Goal: Transaction & Acquisition: Obtain resource

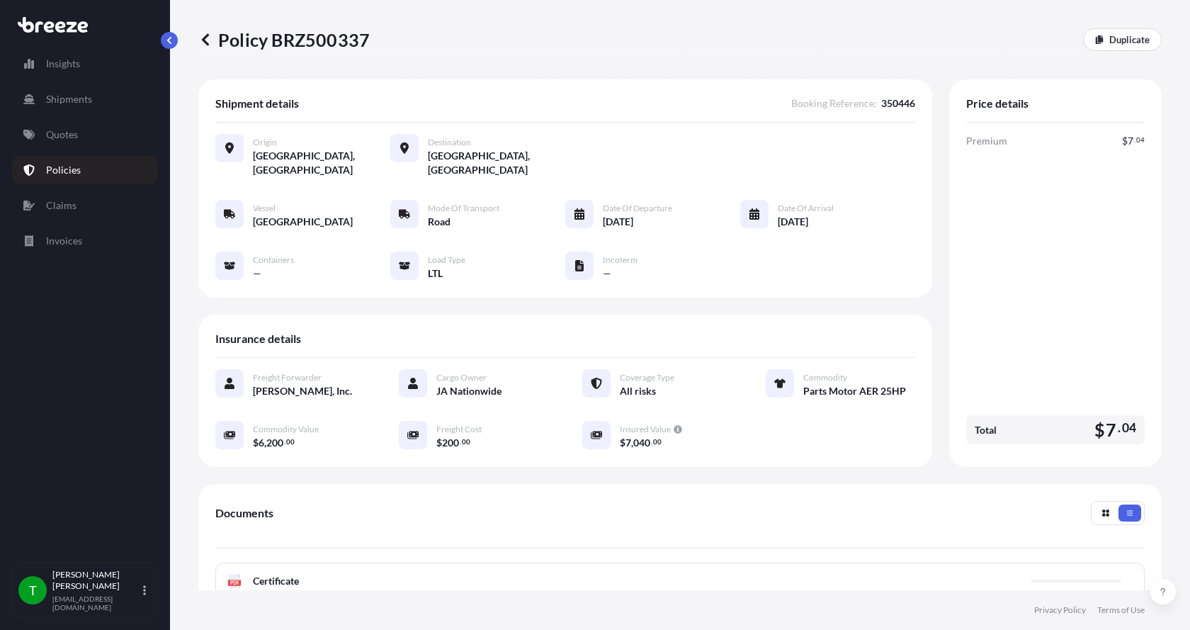
scroll to position [208, 0]
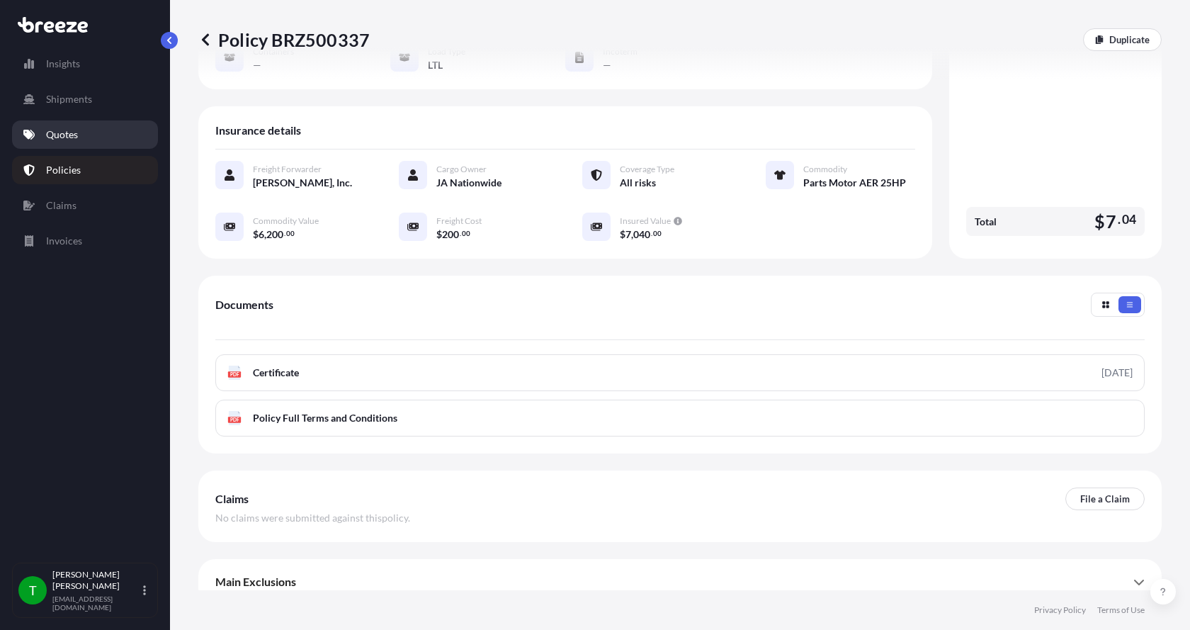
click at [64, 137] on p "Quotes" at bounding box center [62, 135] width 32 height 14
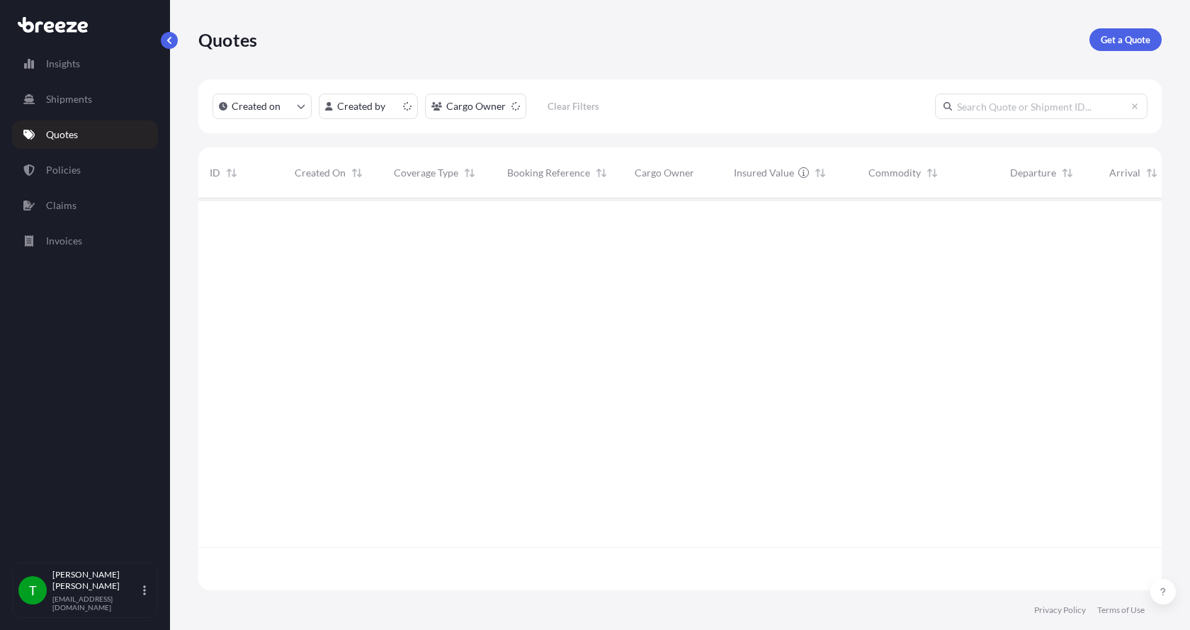
scroll to position [389, 953]
click at [1122, 38] on p "Get a Quote" at bounding box center [1126, 40] width 50 height 14
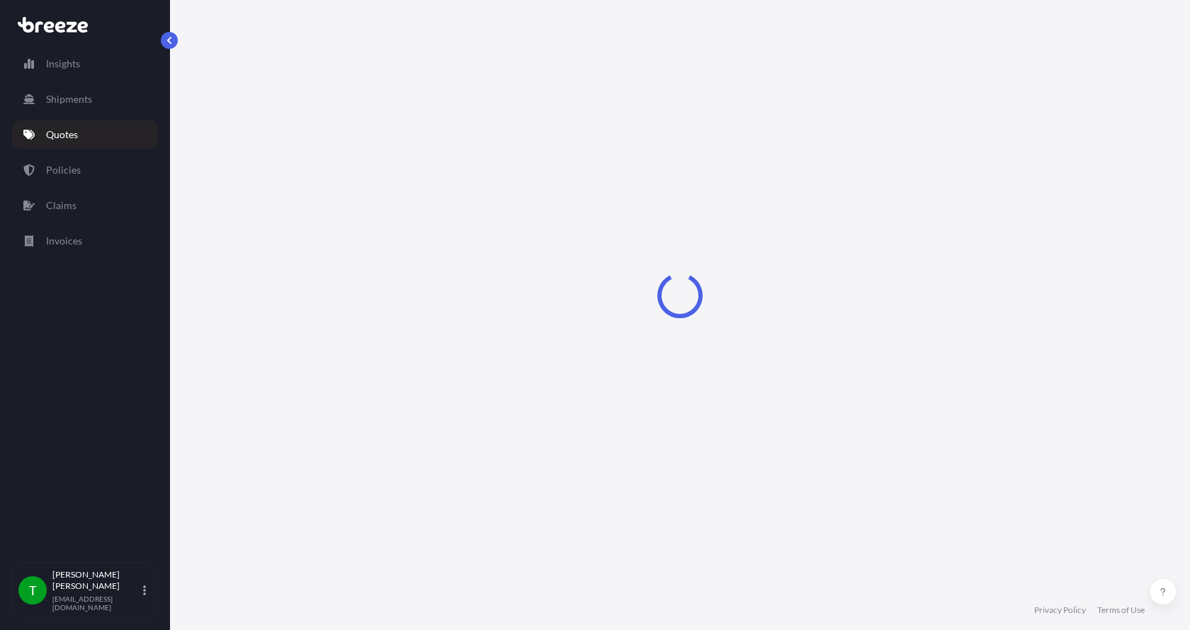
select select "Sea"
select select "1"
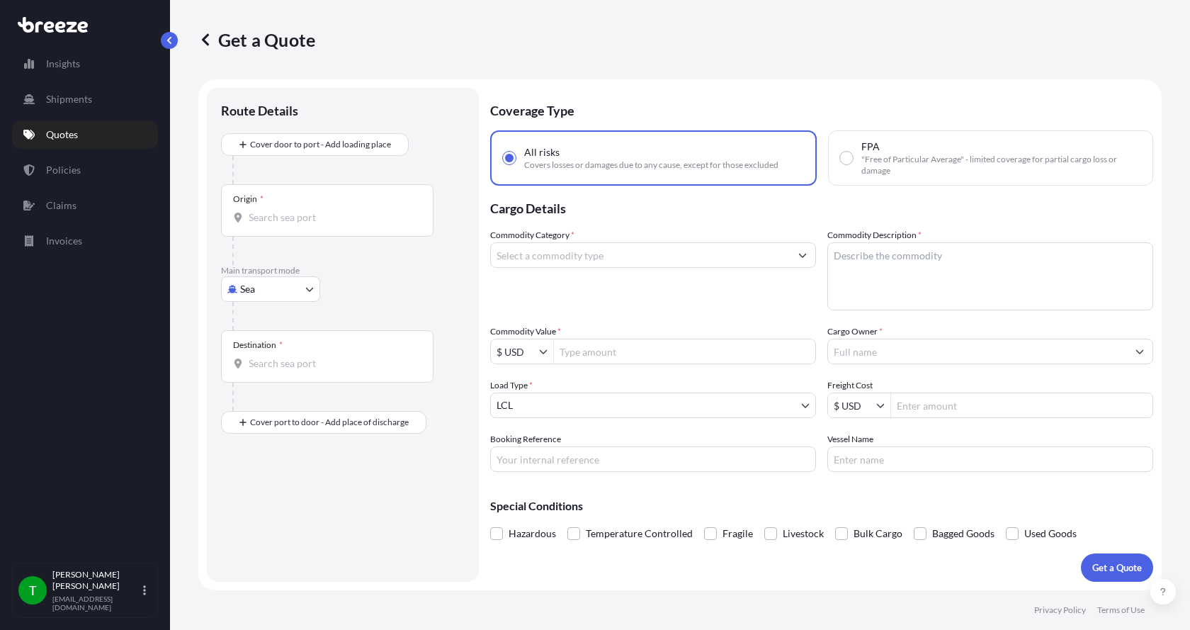
click at [261, 294] on body "Insights Shipments Quotes Policies Claims Invoices T [PERSON_NAME] [EMAIL_ADDRE…" at bounding box center [595, 315] width 1190 height 630
click at [273, 380] on div "Road" at bounding box center [271, 377] width 88 height 26
select select "Road"
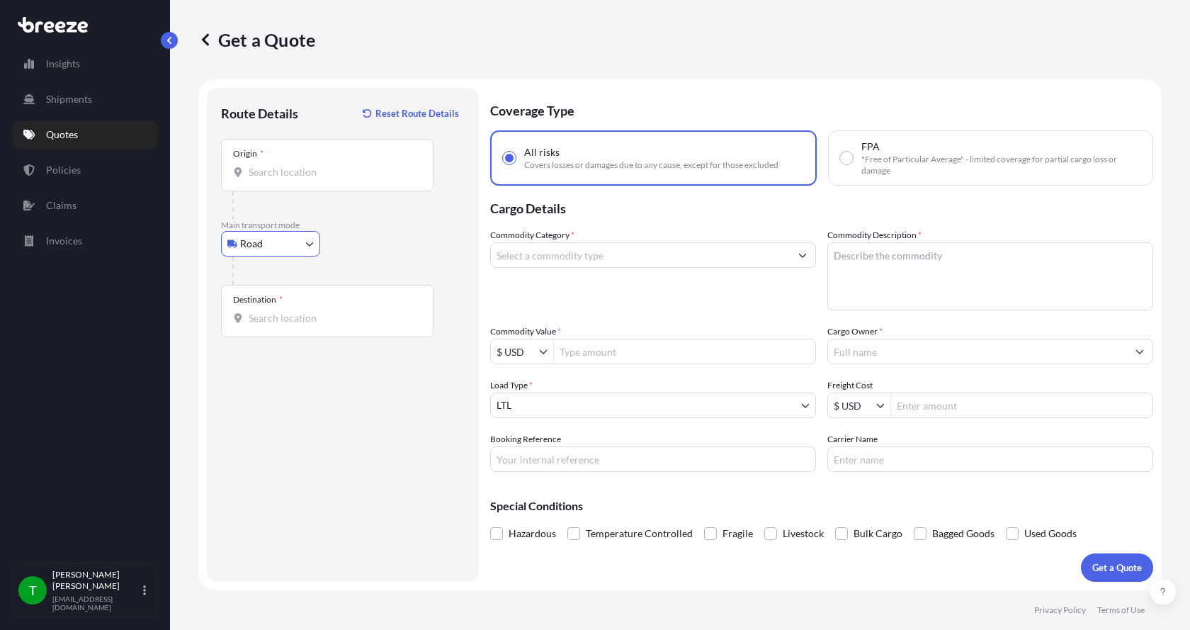
click at [278, 179] on input "Origin *" at bounding box center [332, 172] width 167 height 14
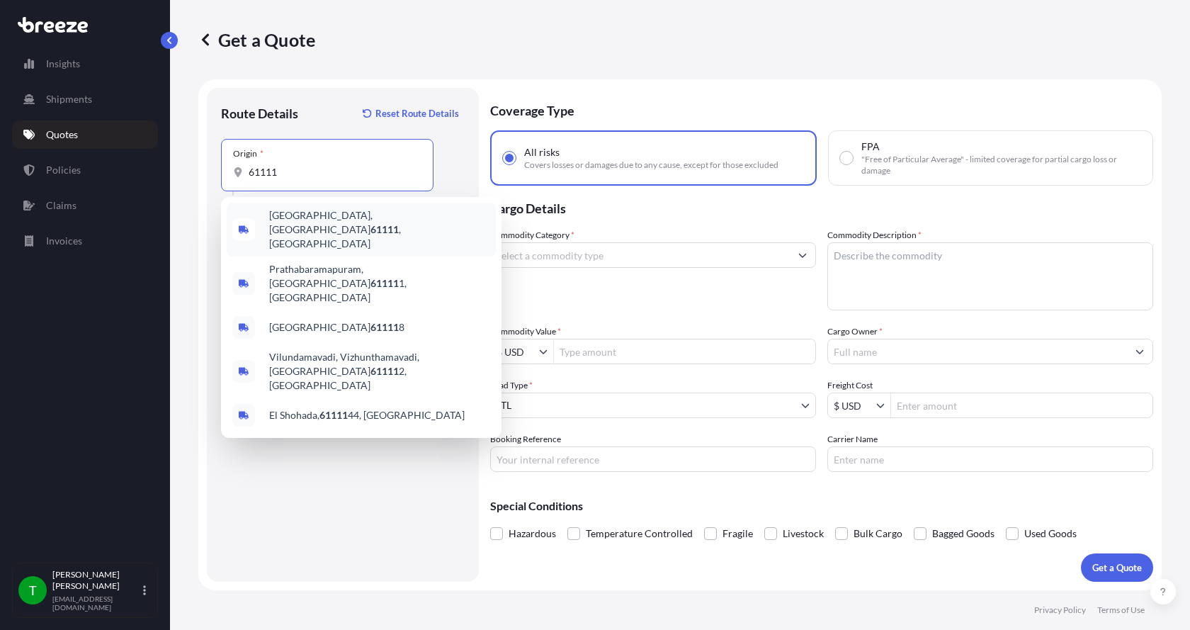
click at [282, 216] on span "[GEOGRAPHIC_DATA] , [GEOGRAPHIC_DATA]" at bounding box center [379, 229] width 221 height 43
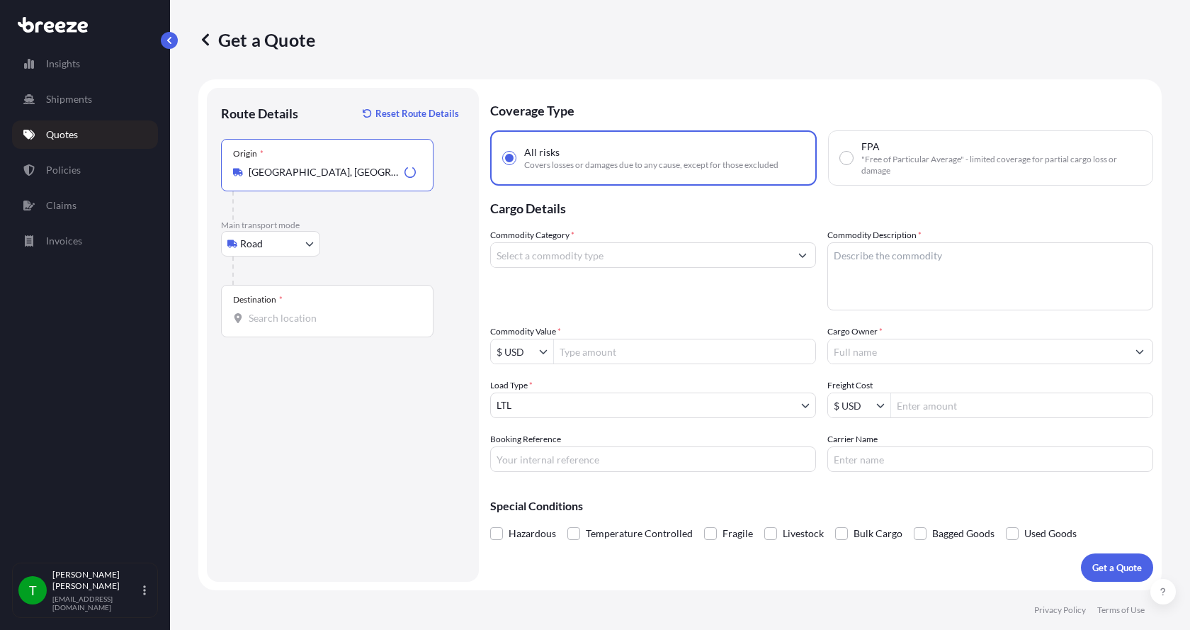
type input "[GEOGRAPHIC_DATA], [GEOGRAPHIC_DATA]"
click at [252, 314] on input "Destination *" at bounding box center [332, 318] width 167 height 14
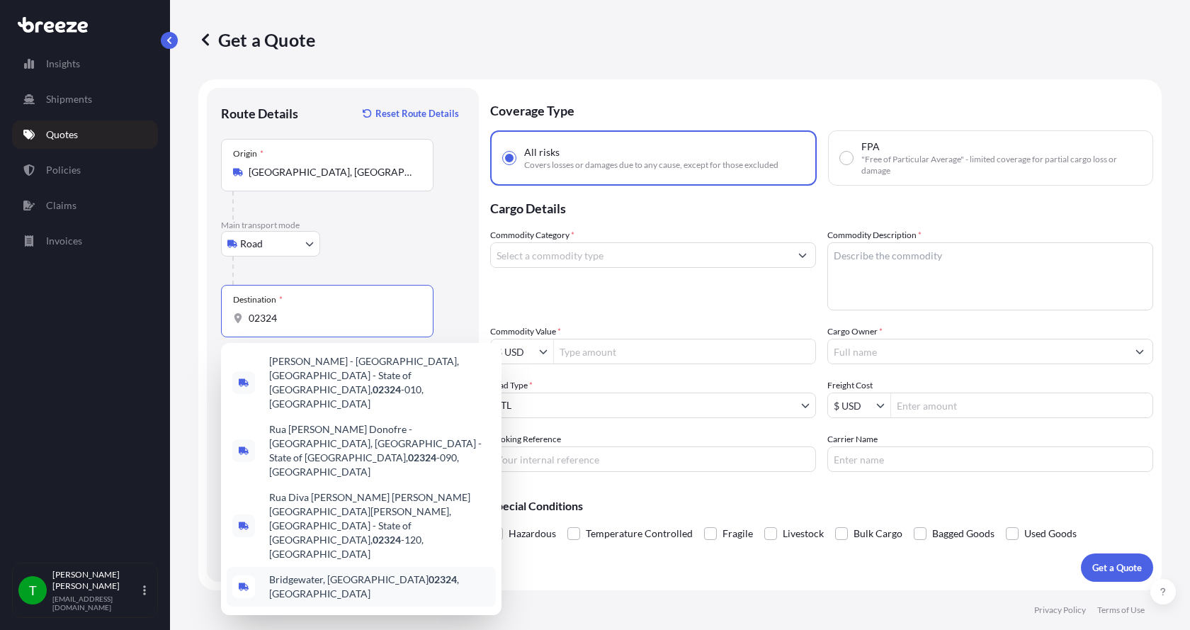
click at [289, 572] on span "[GEOGRAPHIC_DATA] , [GEOGRAPHIC_DATA]" at bounding box center [379, 586] width 221 height 28
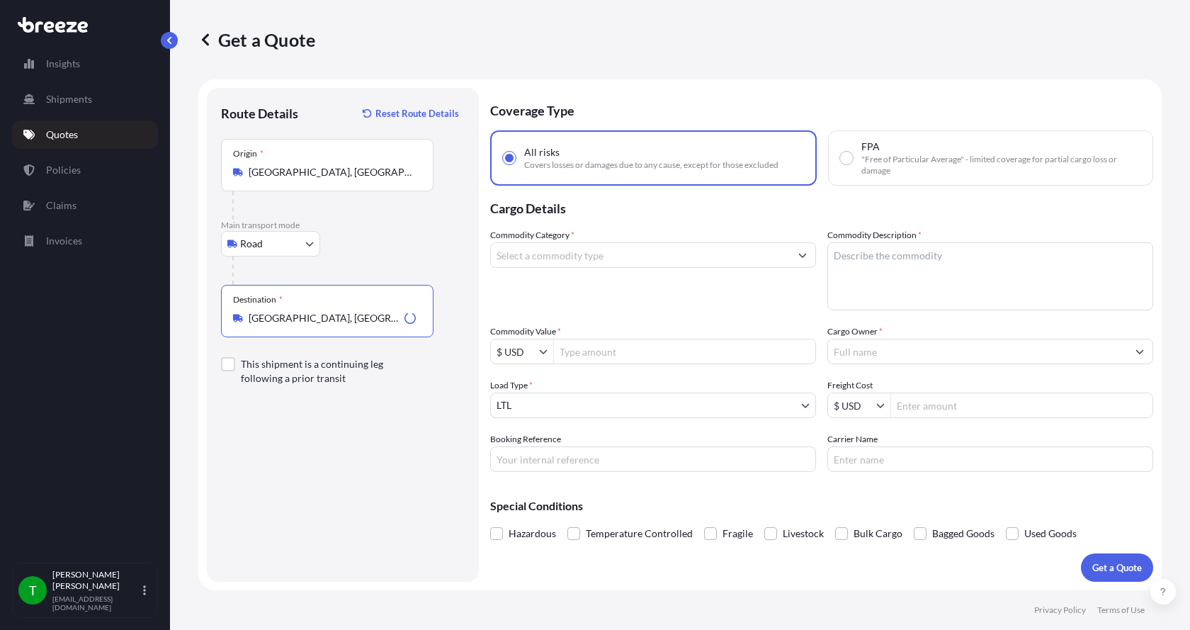
type input "[GEOGRAPHIC_DATA], [GEOGRAPHIC_DATA]"
click at [531, 249] on input "Commodity Category *" at bounding box center [640, 255] width 299 height 26
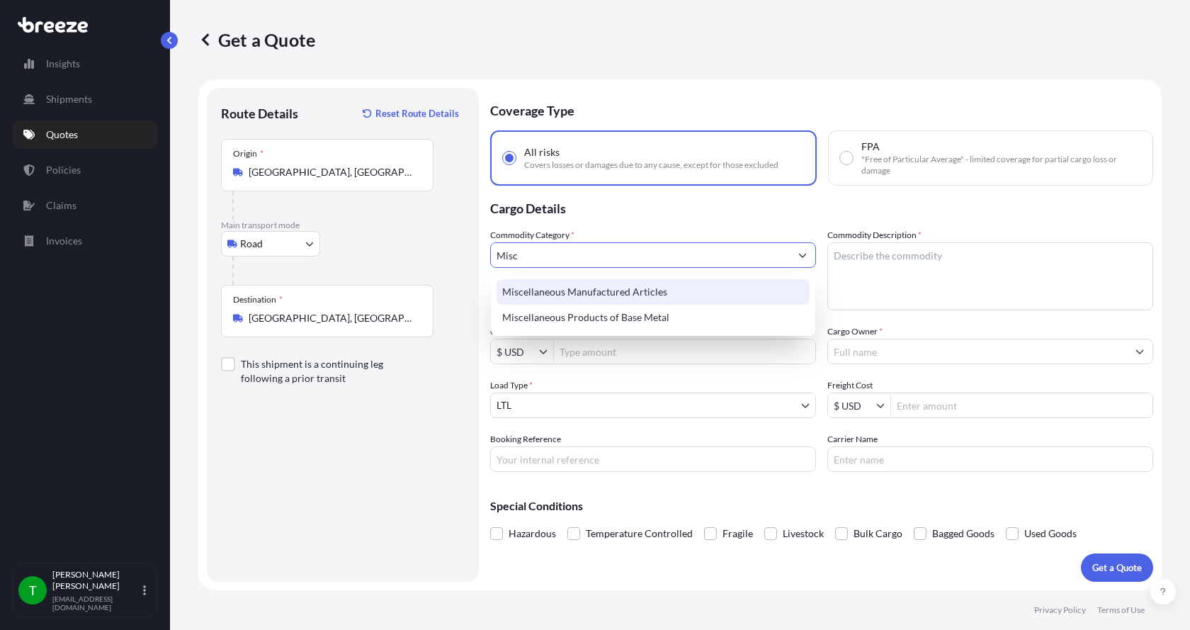
click at [556, 290] on div "Miscellaneous Manufactured Articles" at bounding box center [653, 292] width 313 height 26
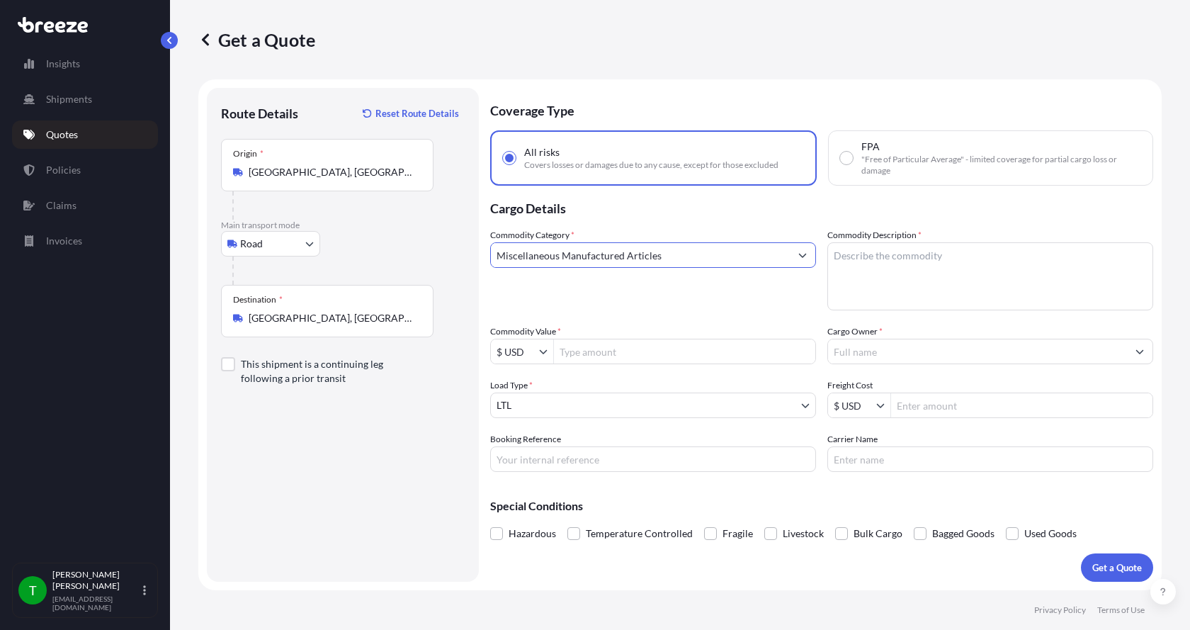
type input "Miscellaneous Manufactured Articles"
click at [888, 254] on textarea "Commodity Description *" at bounding box center [991, 276] width 326 height 68
type textarea "Backwash Holding Tank"
click at [627, 354] on input "Commodity Value *" at bounding box center [684, 352] width 261 height 26
click at [602, 347] on input "Commodity Value *" at bounding box center [684, 352] width 261 height 26
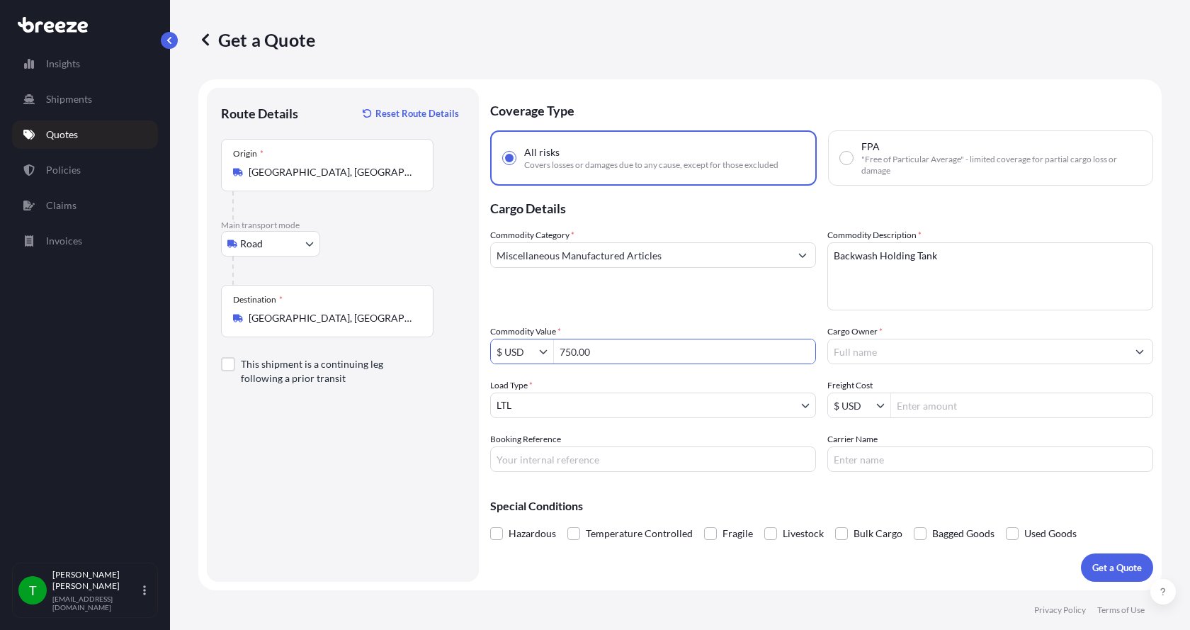
type input "750"
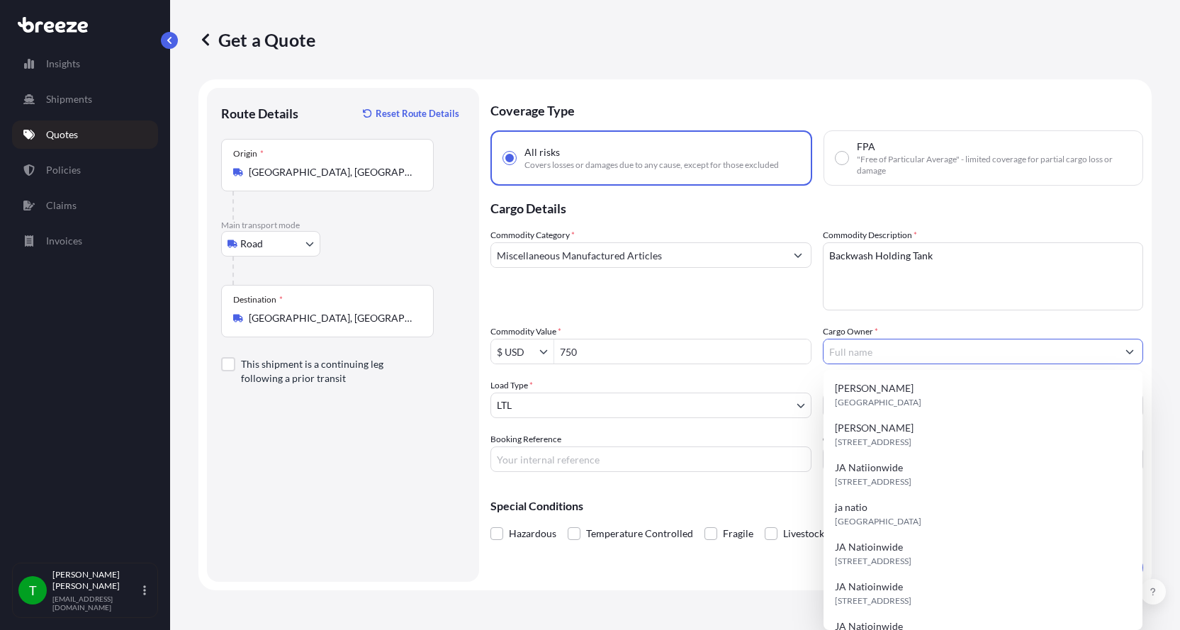
click at [848, 352] on input "Cargo Owner *" at bounding box center [970, 352] width 294 height 26
type input "JA Nationwide"
click at [522, 455] on input "Booking Reference" at bounding box center [650, 459] width 321 height 26
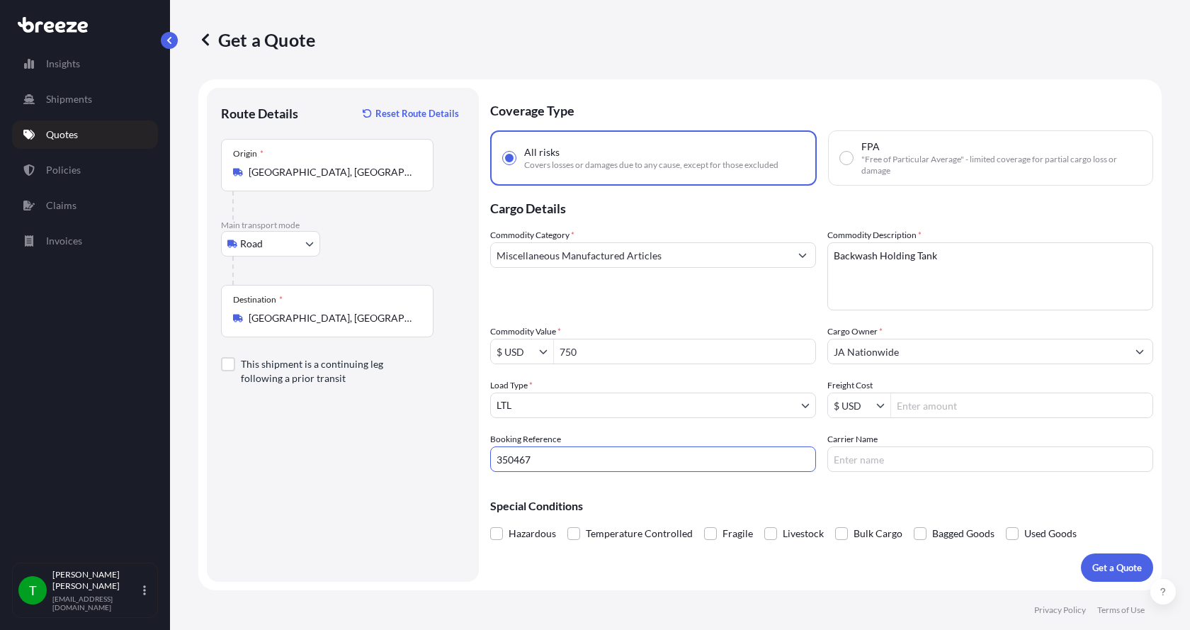
type input "350467"
click at [930, 405] on input "Freight Cost" at bounding box center [1021, 405] width 261 height 26
type input "395"
click at [886, 463] on input "Carrier Name" at bounding box center [991, 459] width 326 height 26
type input "[PERSON_NAME] Express"
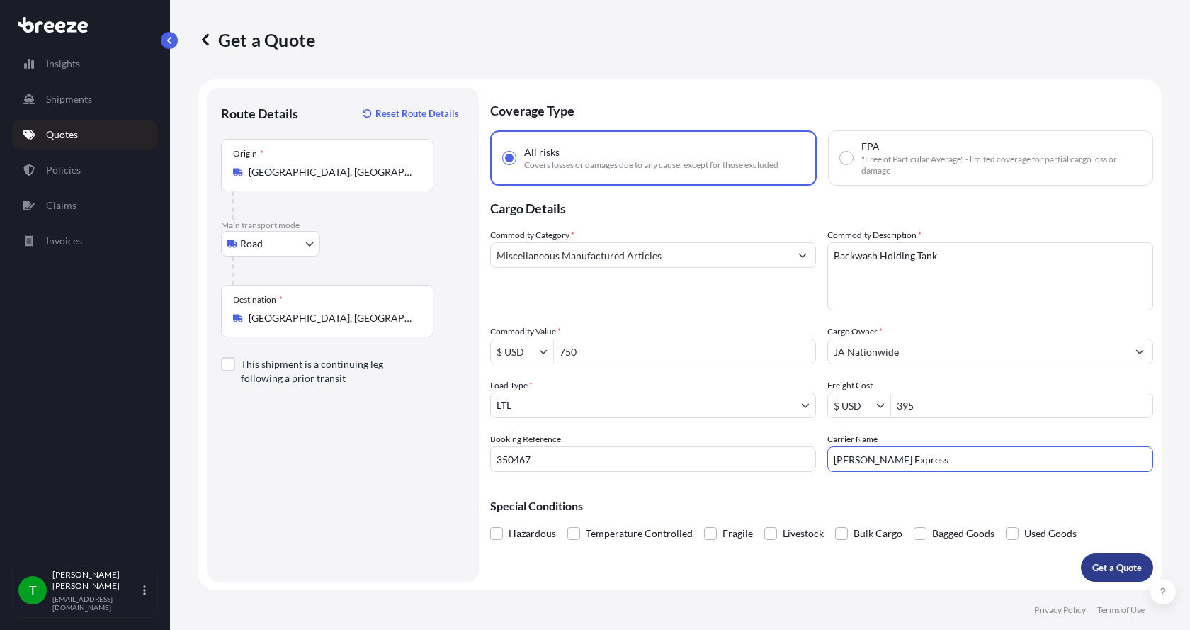
click at [1092, 570] on p "Get a Quote" at bounding box center [1117, 567] width 50 height 14
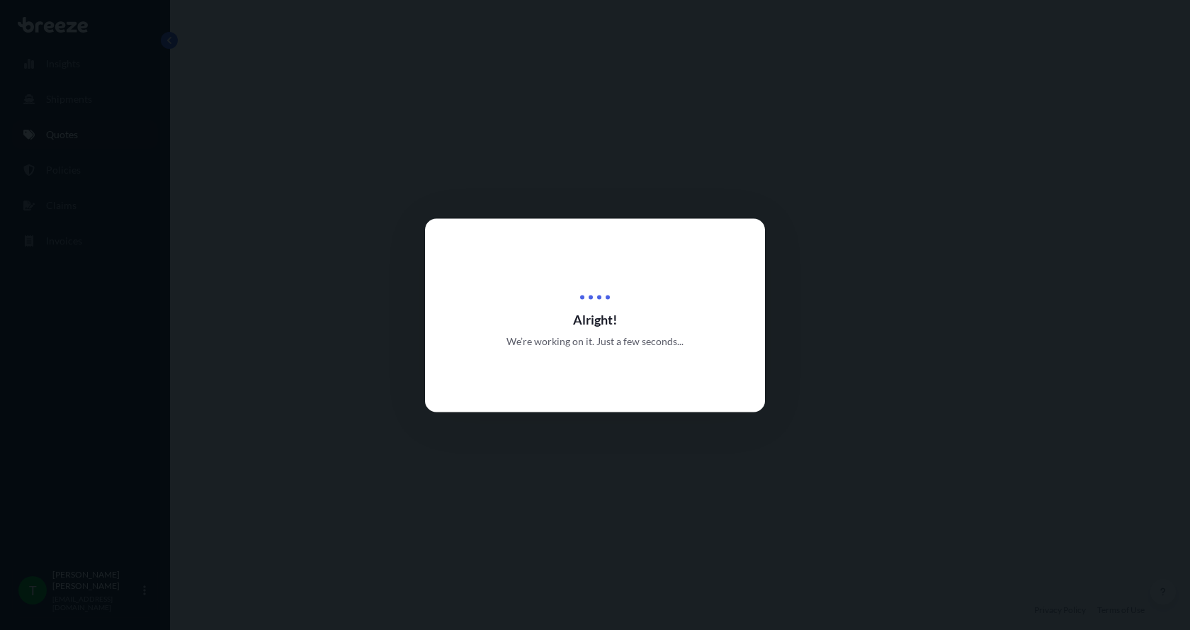
select select "Road"
select select "1"
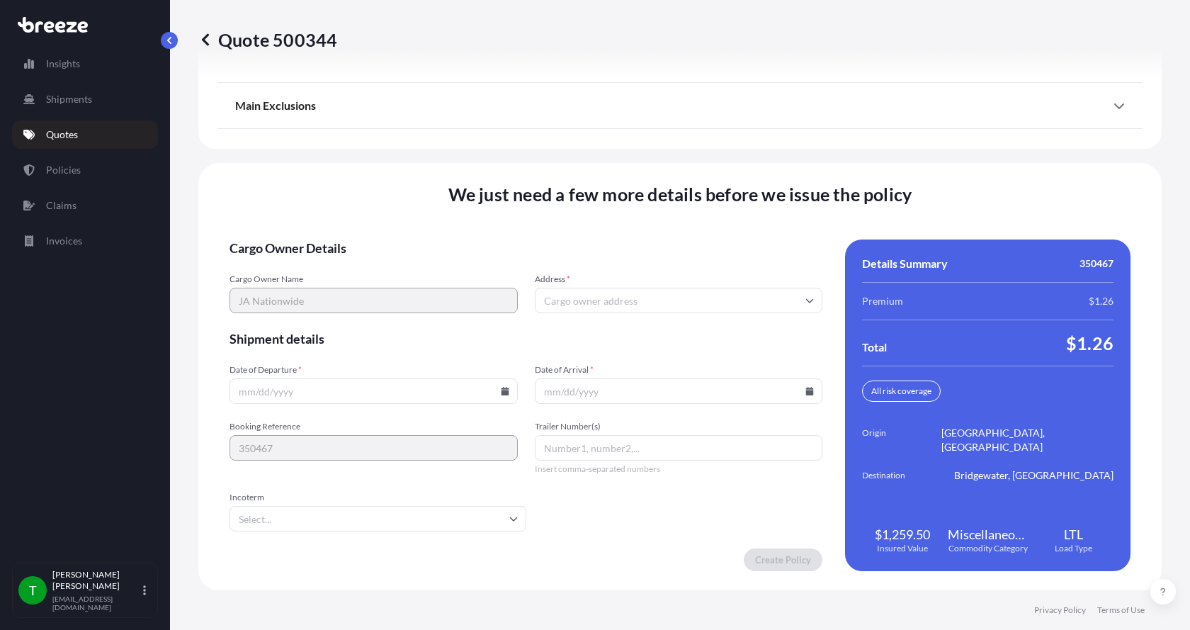
scroll to position [1864, 0]
click at [608, 298] on input "Address *" at bounding box center [679, 300] width 288 height 26
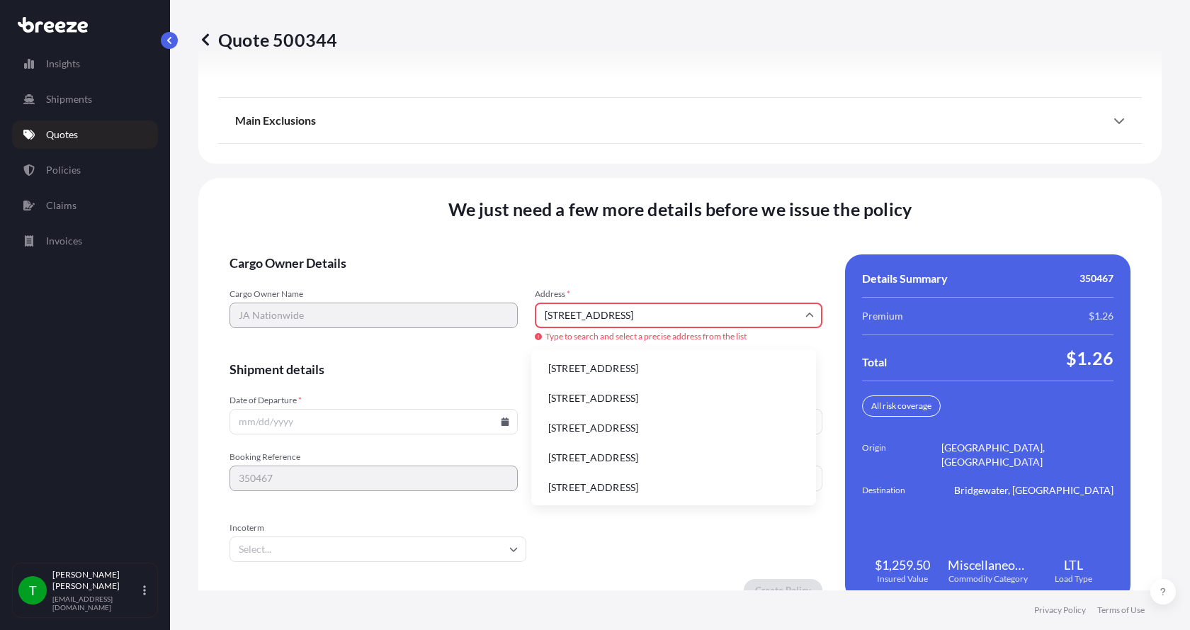
click at [560, 364] on li "[STREET_ADDRESS]" at bounding box center [673, 368] width 273 height 27
type input "[STREET_ADDRESS]"
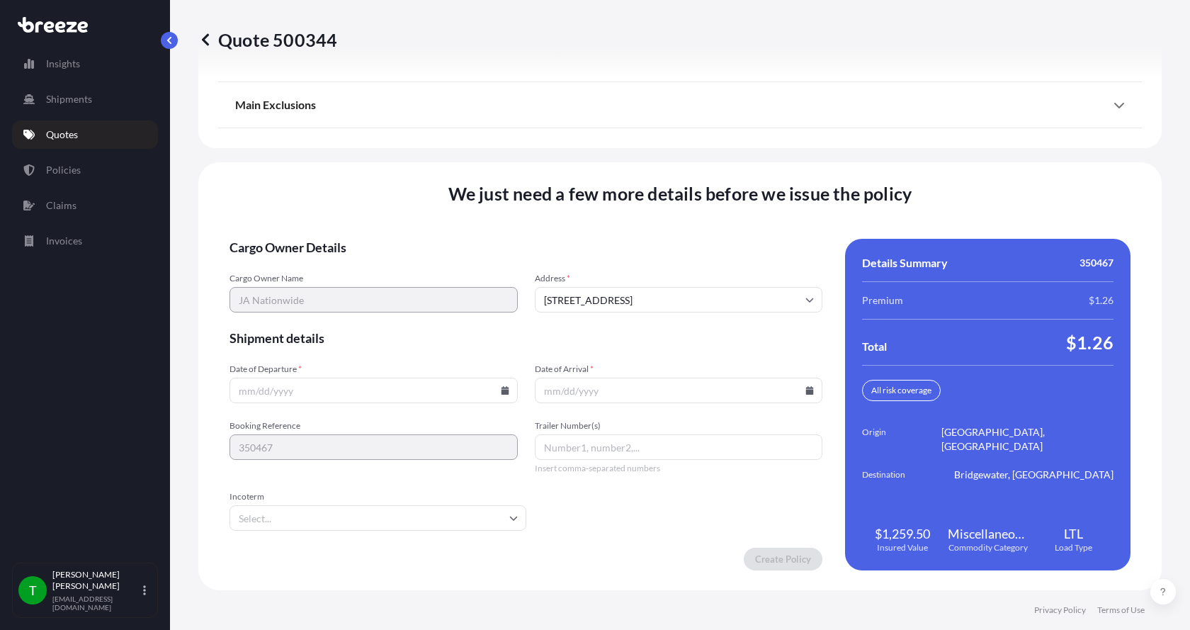
click at [501, 391] on icon at bounding box center [505, 390] width 8 height 9
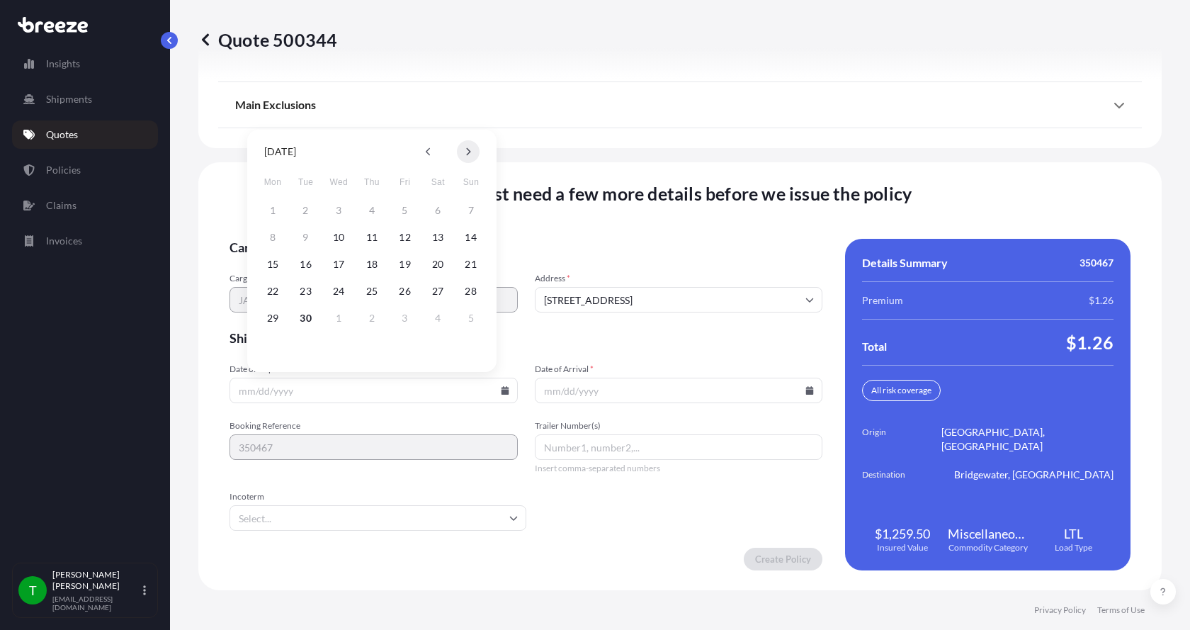
click at [471, 150] on button at bounding box center [468, 151] width 23 height 23
click at [336, 210] on button "1" at bounding box center [338, 210] width 23 height 23
type input "[DATE]"
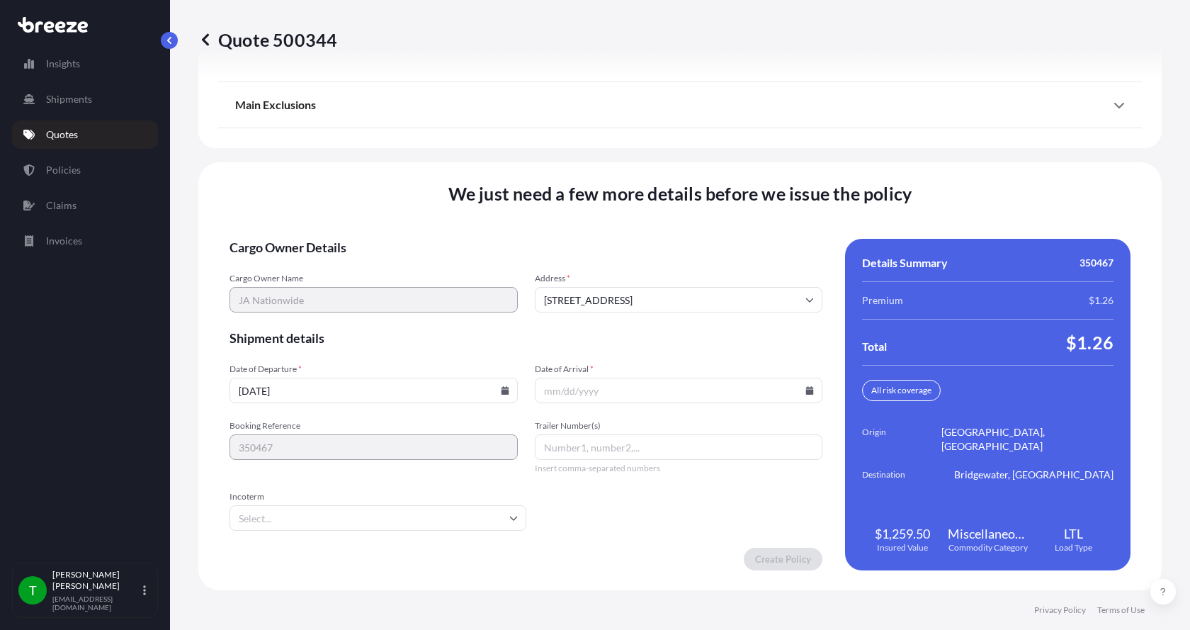
click at [806, 390] on icon at bounding box center [810, 390] width 8 height 9
click at [767, 150] on icon at bounding box center [770, 151] width 6 height 9
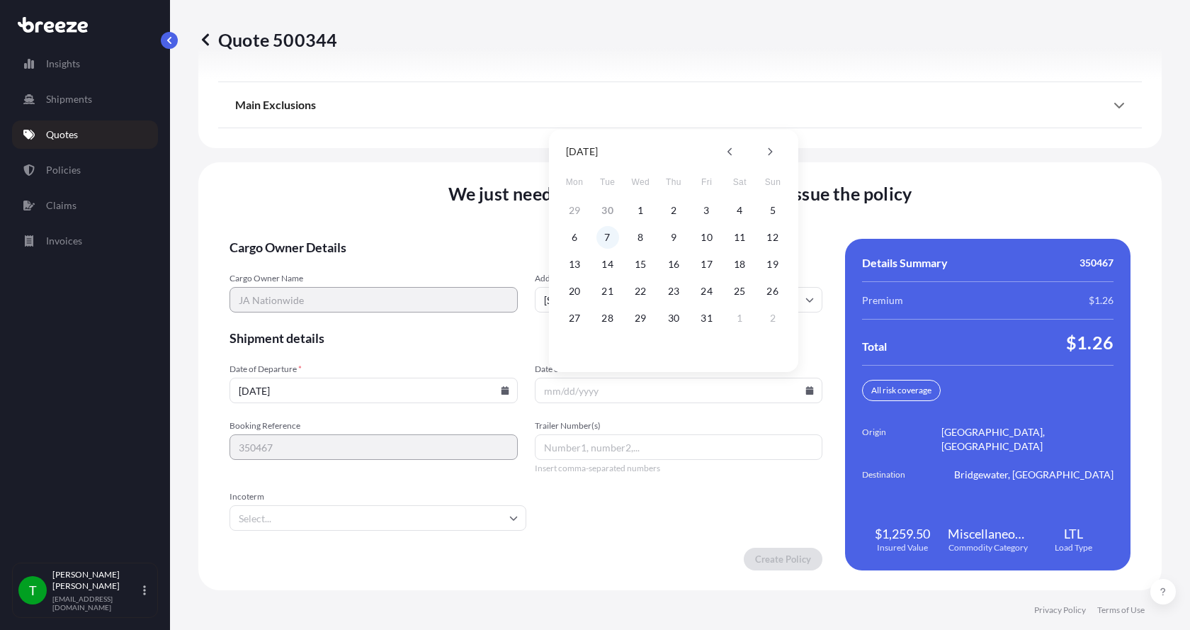
click at [609, 238] on button "7" at bounding box center [608, 237] width 23 height 23
type input "[DATE]"
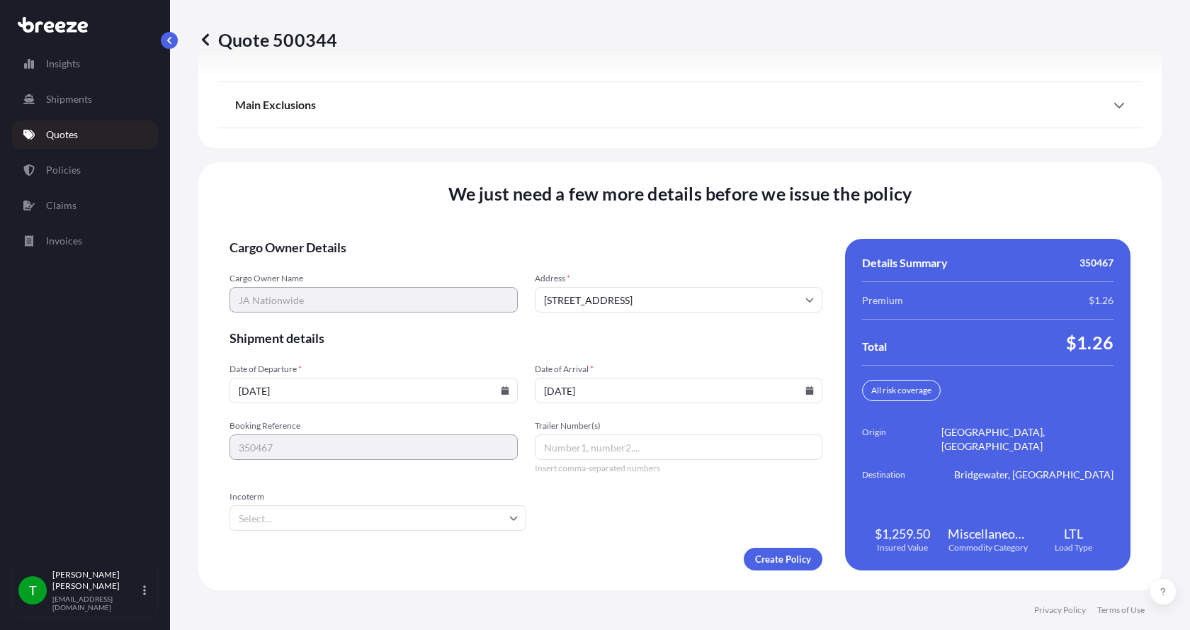
click at [616, 290] on button "7" at bounding box center [624, 296] width 17 height 13
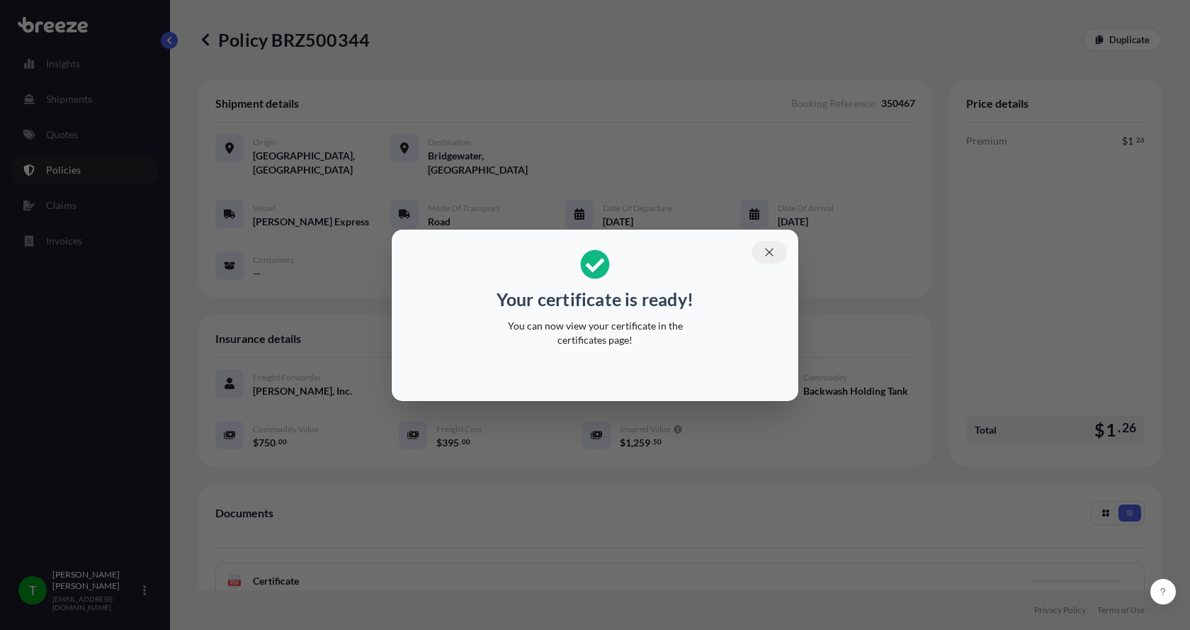
click at [770, 248] on icon "button" at bounding box center [769, 252] width 13 height 13
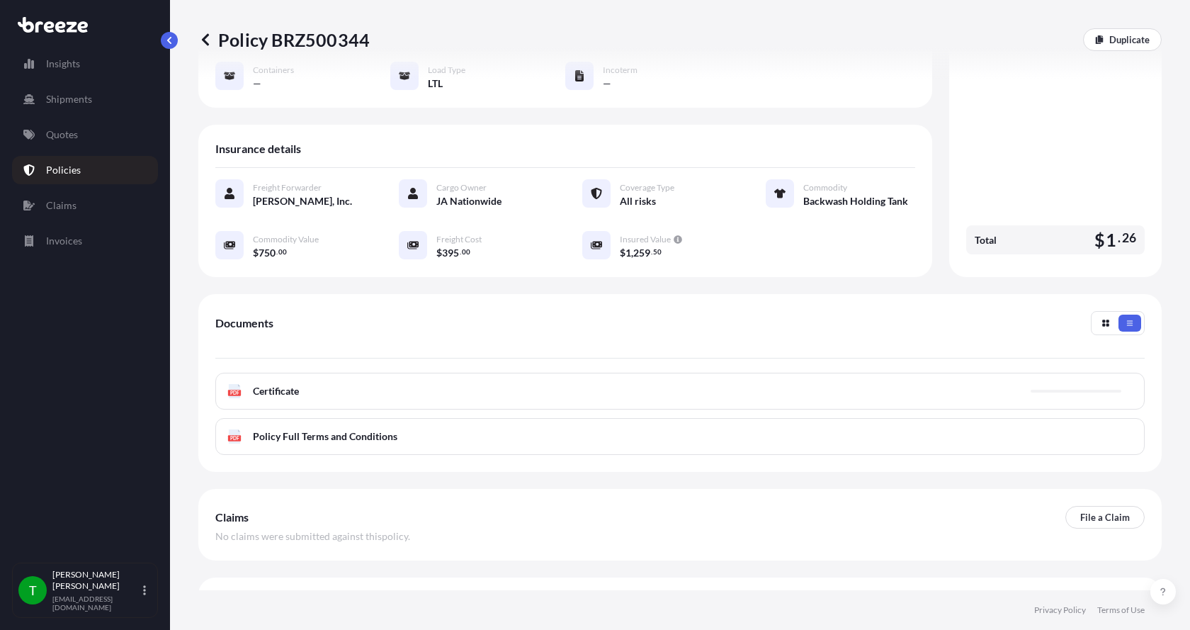
scroll to position [208, 0]
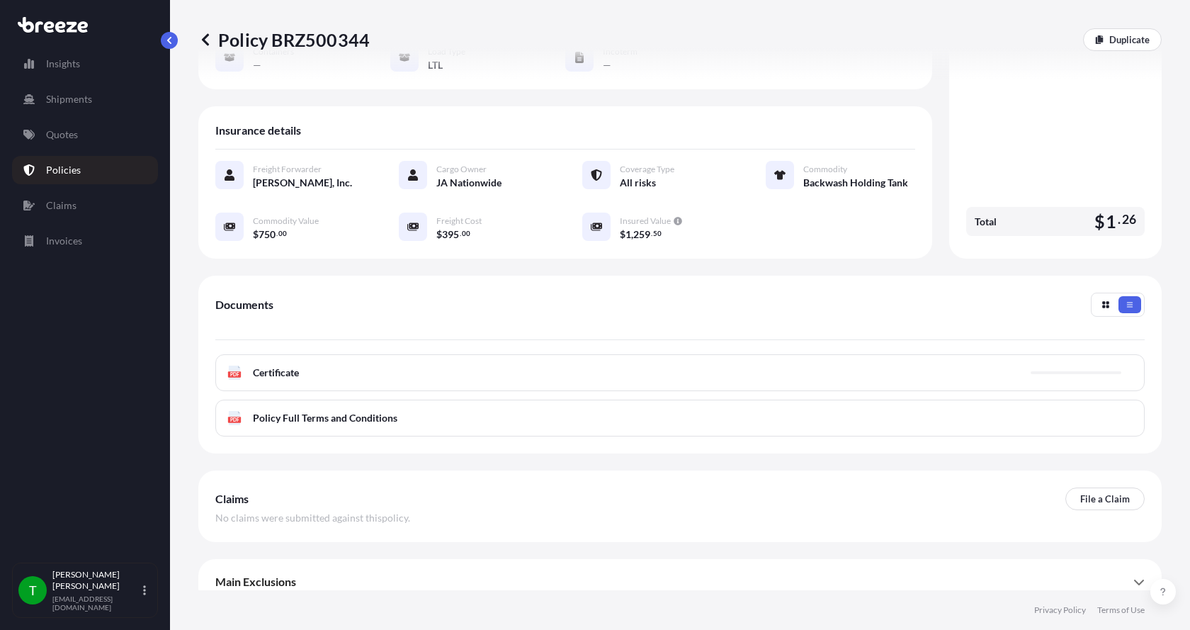
click at [232, 372] on text "PDF" at bounding box center [234, 374] width 9 height 5
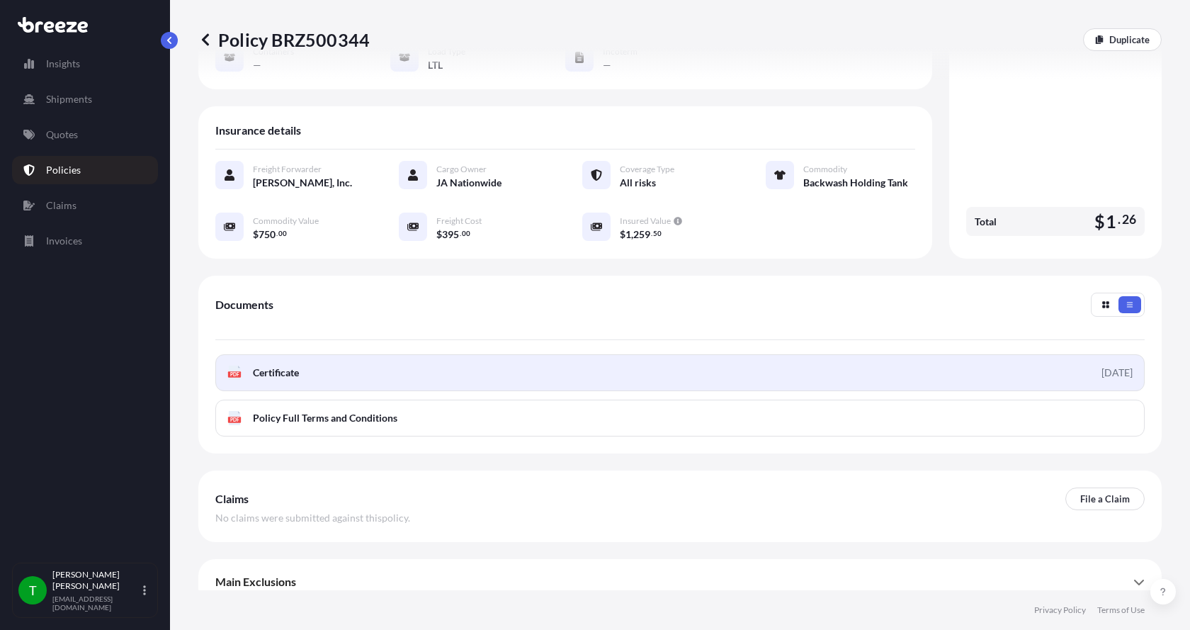
click at [235, 372] on text "PDF" at bounding box center [234, 374] width 9 height 5
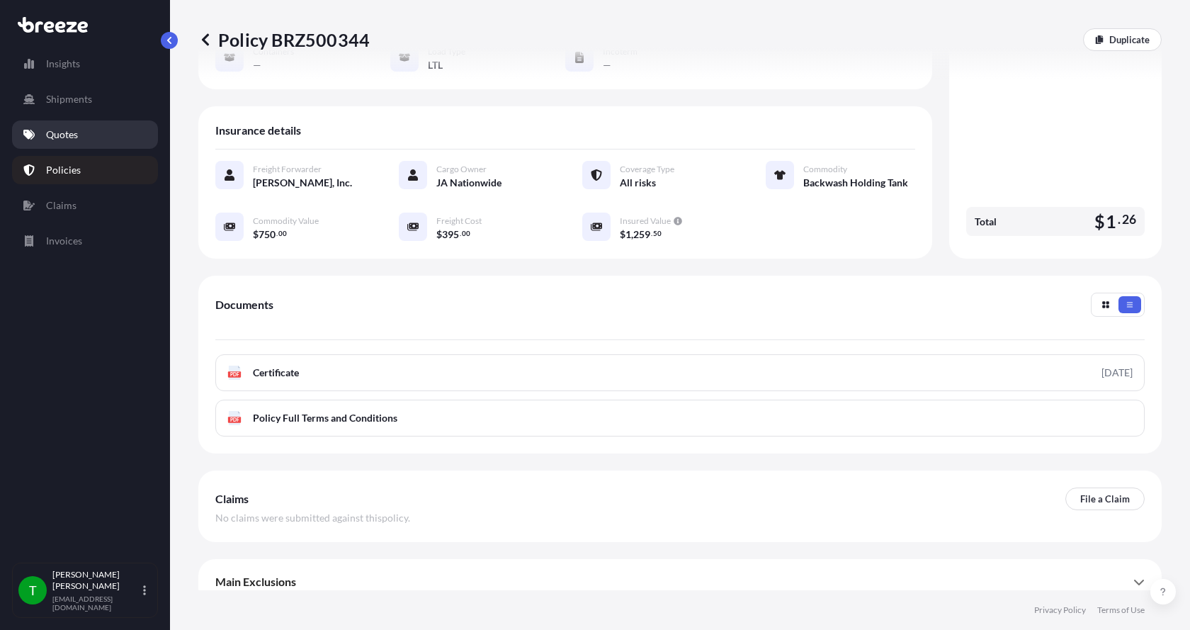
click at [57, 127] on link "Quotes" at bounding box center [85, 134] width 146 height 28
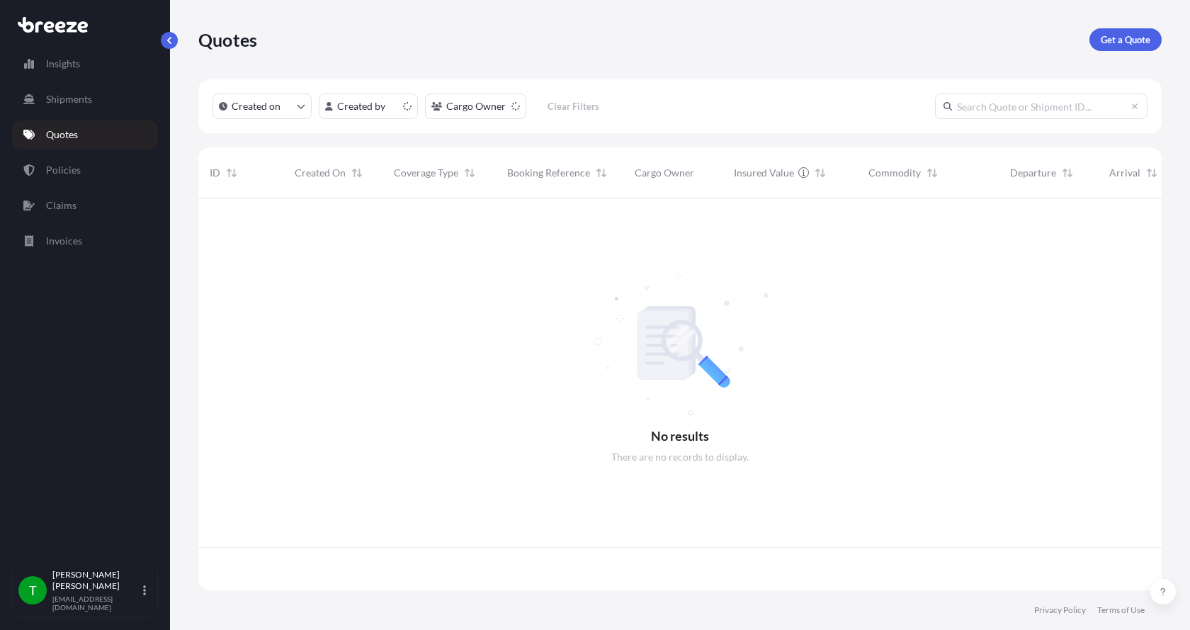
scroll to position [389, 953]
click at [1142, 39] on p "Get a Quote" at bounding box center [1126, 40] width 50 height 14
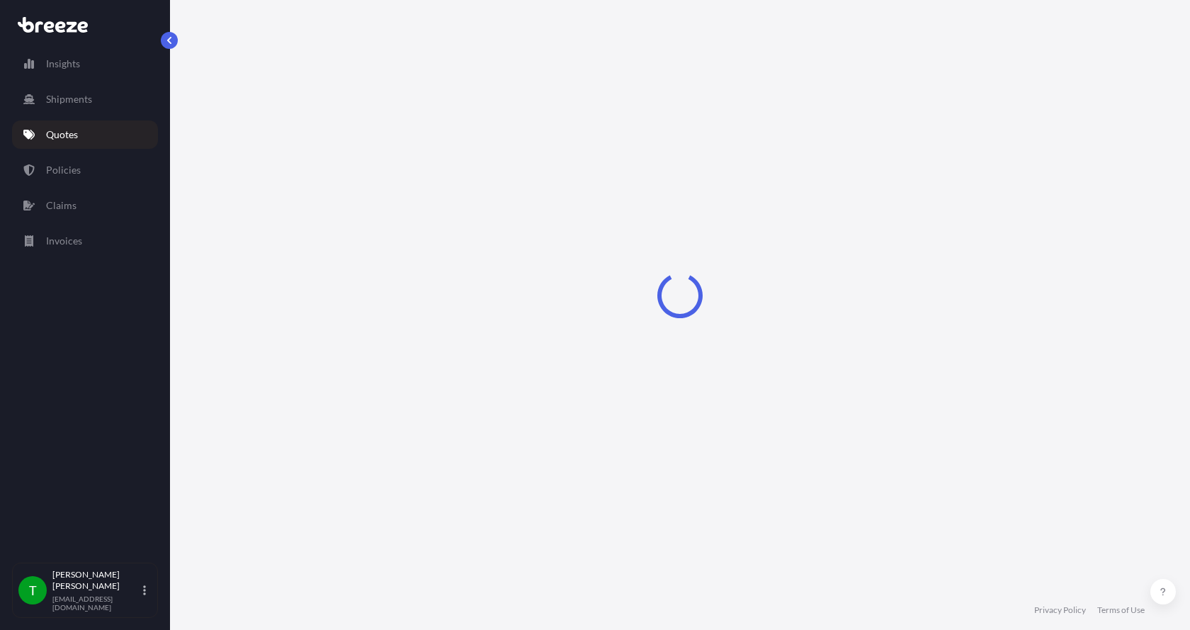
select select "Sea"
select select "1"
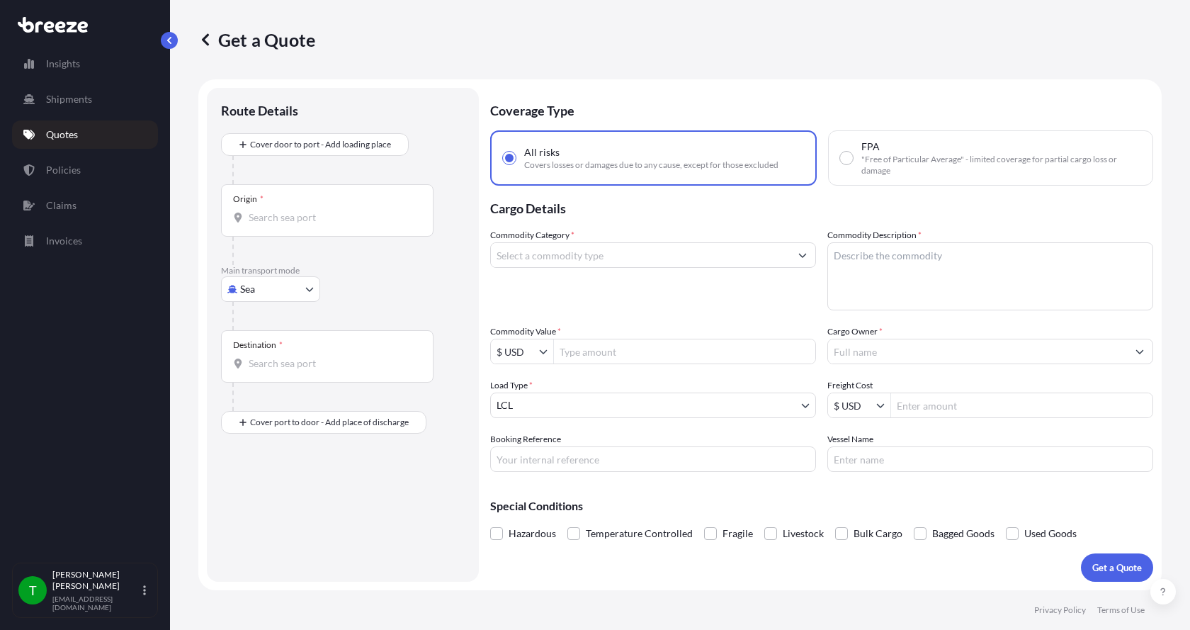
click at [274, 296] on body "Insights Shipments Quotes Policies Claims Invoices T [PERSON_NAME] [EMAIL_ADDRE…" at bounding box center [595, 315] width 1190 height 630
click at [263, 373] on span "Road" at bounding box center [259, 377] width 23 height 14
select select "Road"
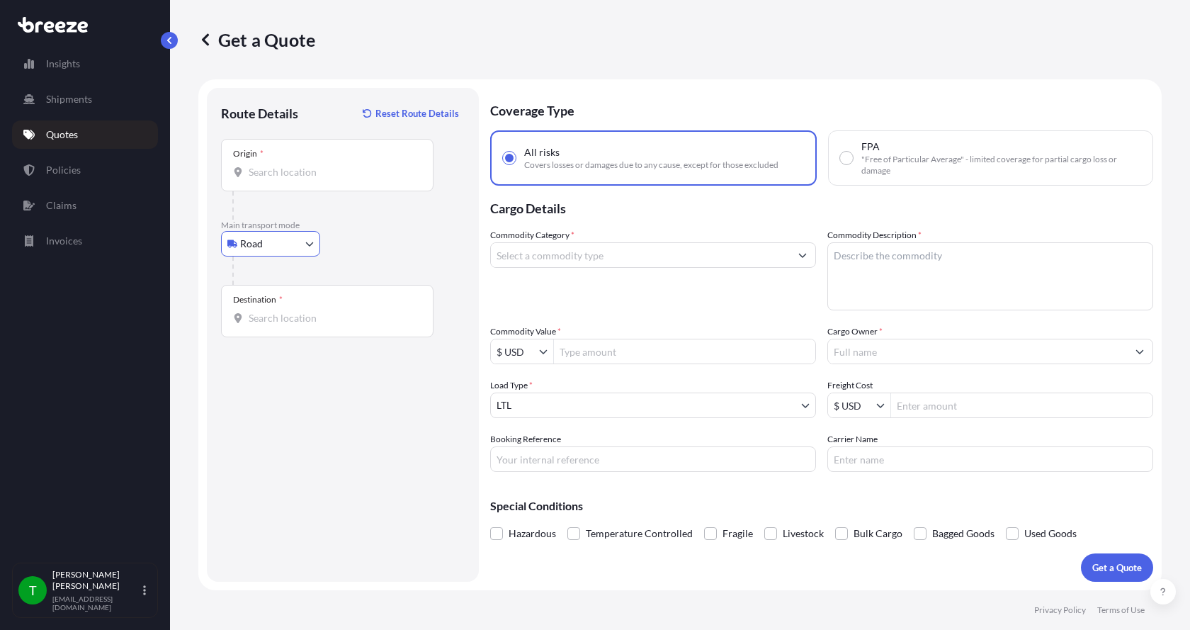
click at [269, 167] on input "Origin *" at bounding box center [332, 172] width 167 height 14
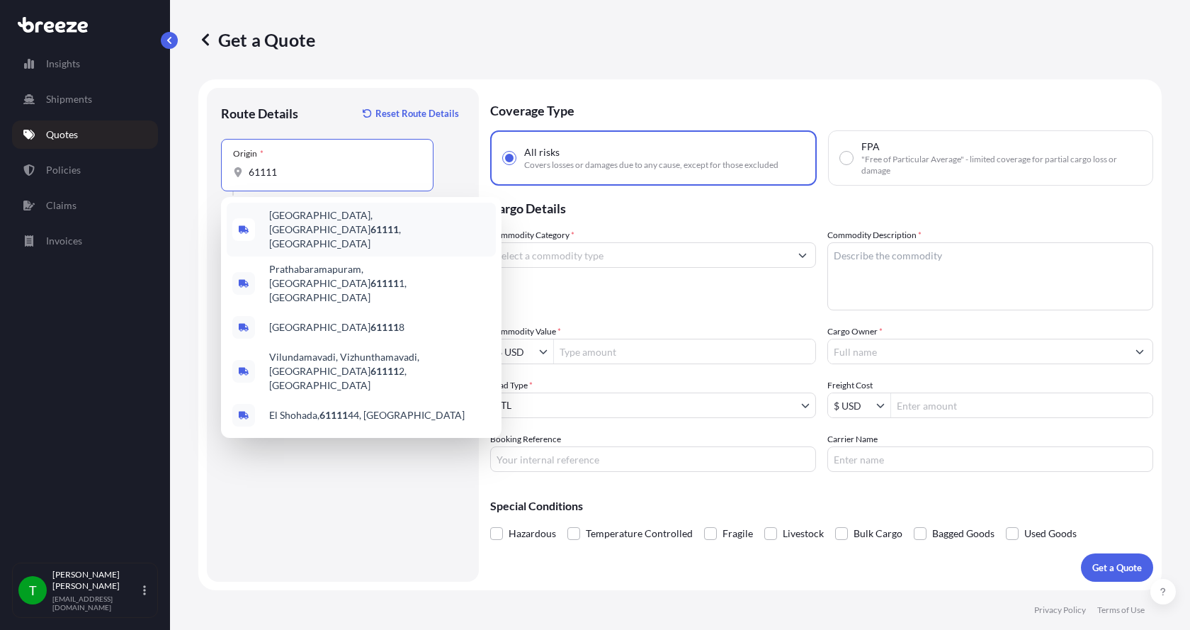
click at [284, 219] on span "[GEOGRAPHIC_DATA] , [GEOGRAPHIC_DATA]" at bounding box center [379, 229] width 221 height 43
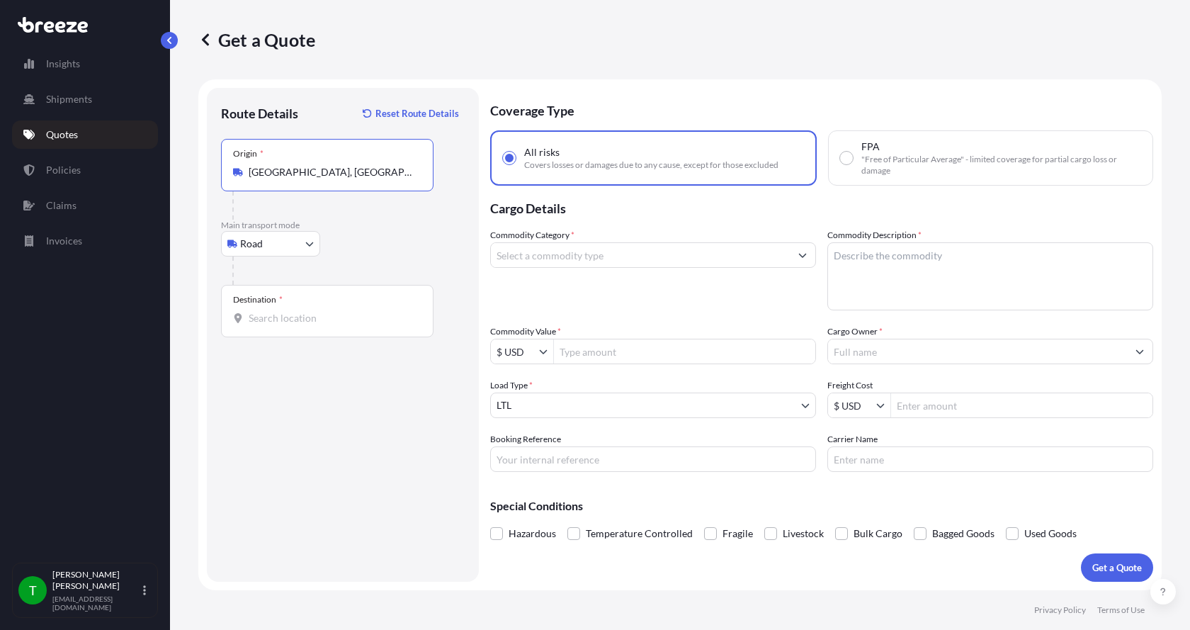
type input "[GEOGRAPHIC_DATA], [GEOGRAPHIC_DATA]"
click at [256, 316] on input "Destination *" at bounding box center [332, 318] width 167 height 14
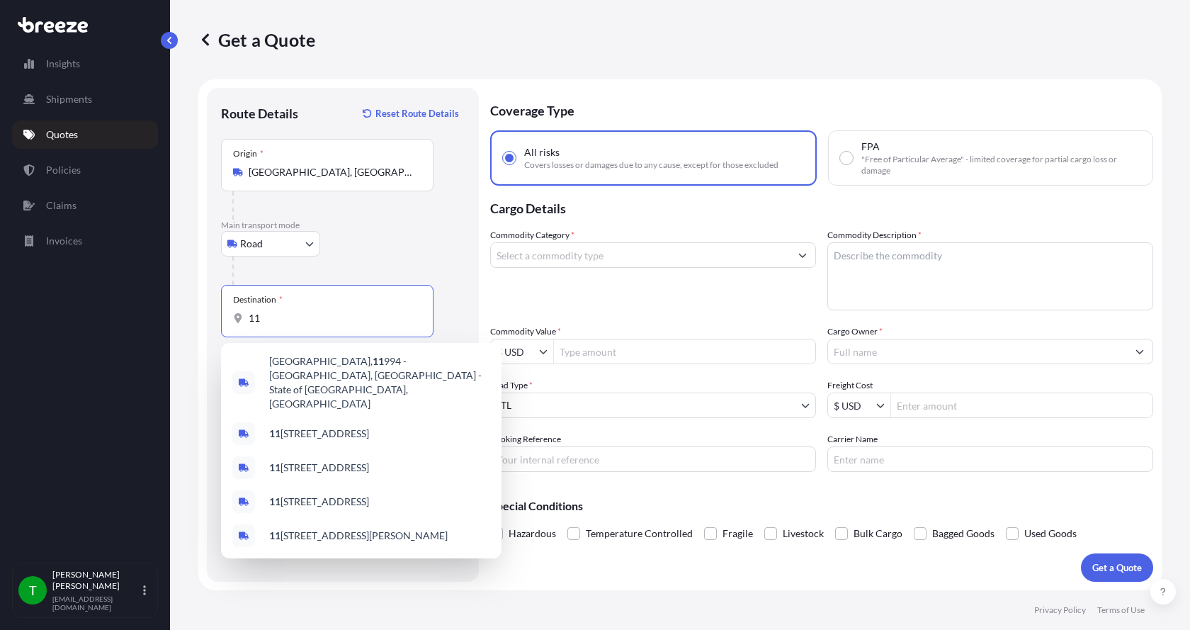
type input "1"
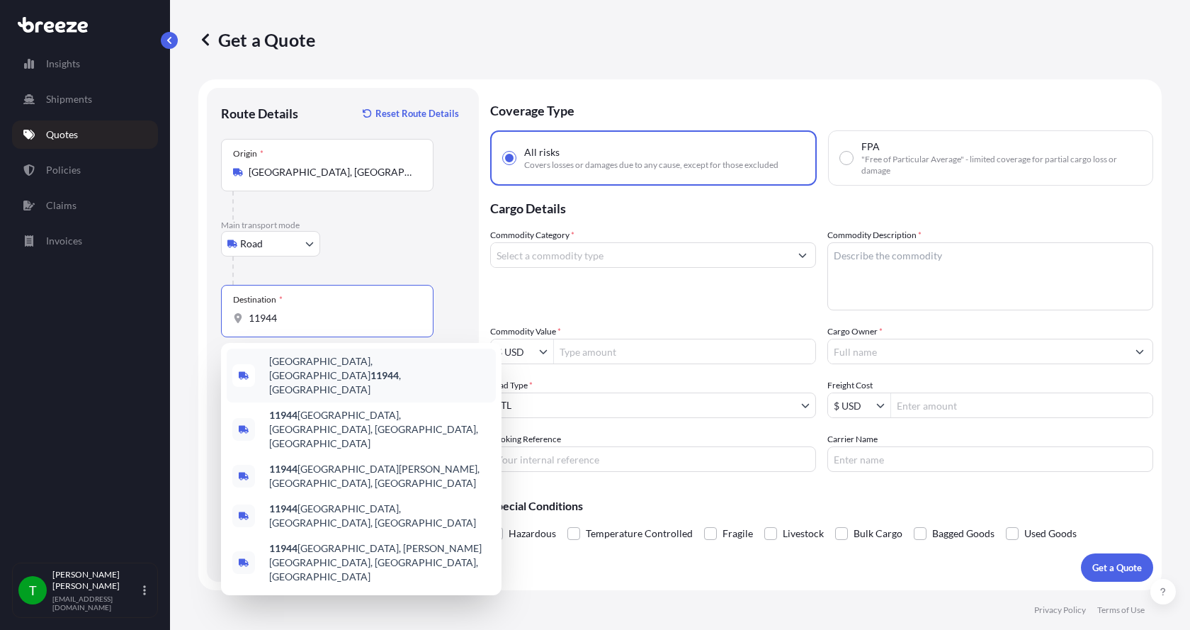
click at [296, 369] on span "[GEOGRAPHIC_DATA], [GEOGRAPHIC_DATA] 11944 , [GEOGRAPHIC_DATA]" at bounding box center [379, 375] width 221 height 43
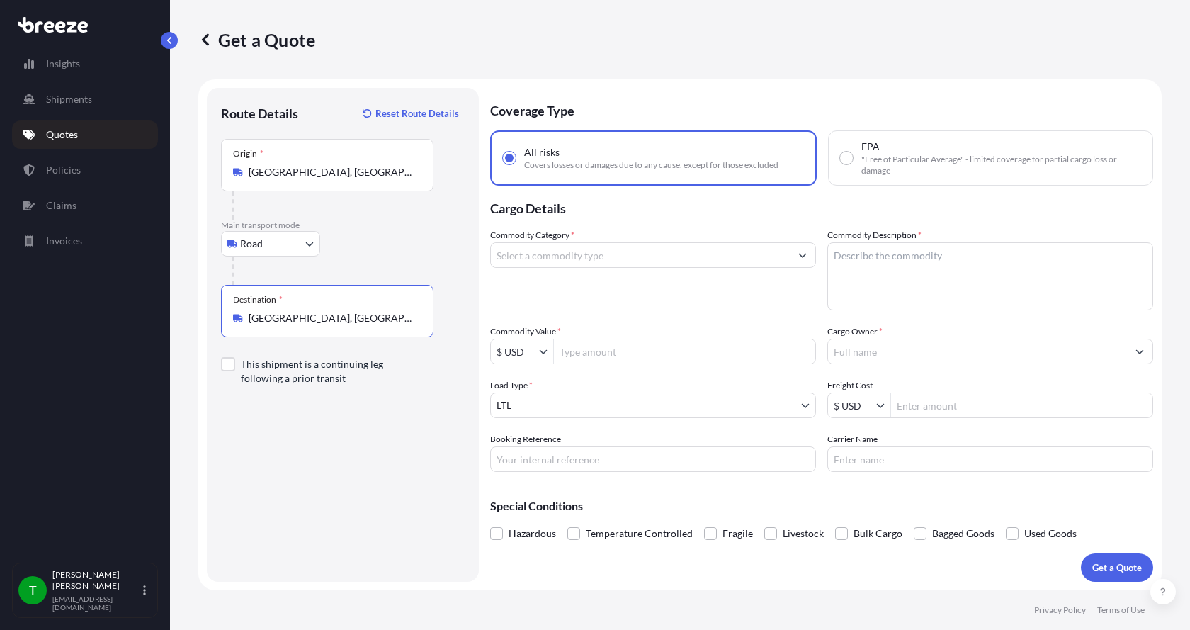
type input "[GEOGRAPHIC_DATA], [GEOGRAPHIC_DATA] 11944, [GEOGRAPHIC_DATA]"
click at [595, 258] on input "Commodity Category *" at bounding box center [640, 255] width 299 height 26
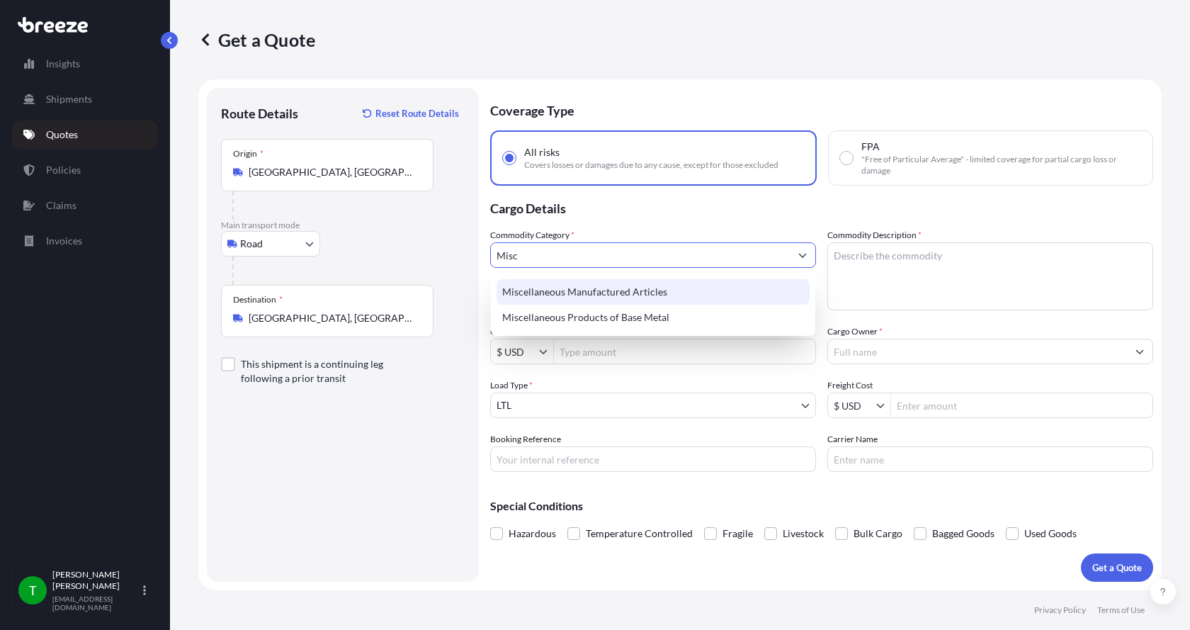
click at [577, 287] on div "Miscellaneous Manufactured Articles" at bounding box center [653, 292] width 313 height 26
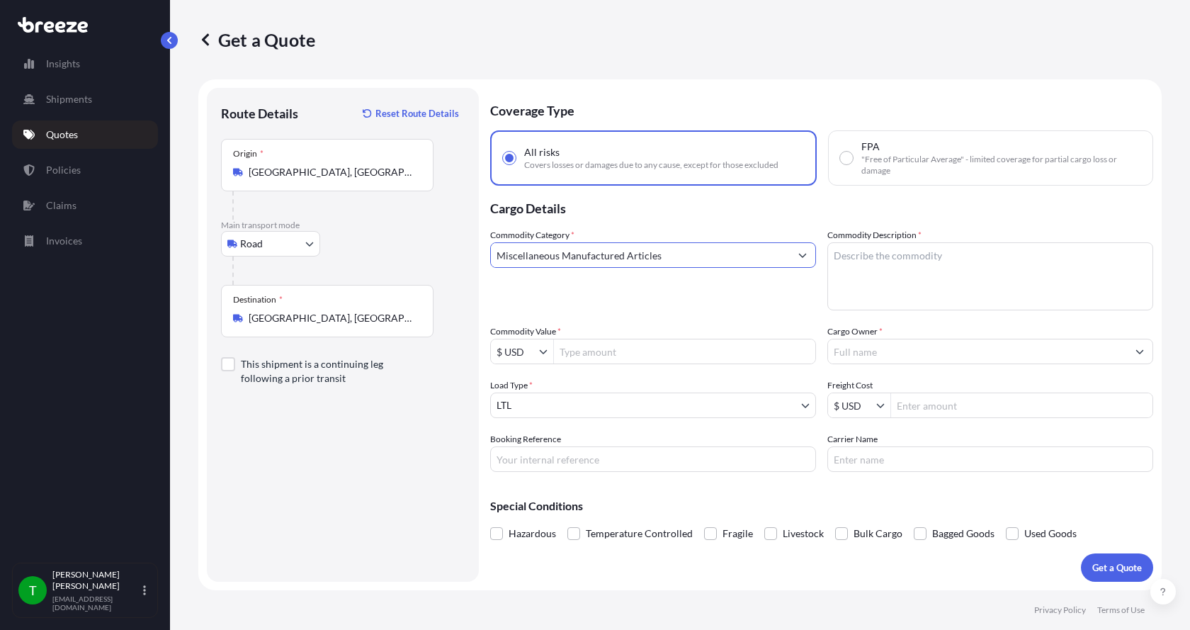
type input "Miscellaneous Manufactured Articles"
click at [857, 251] on textarea "Commodity Description *" at bounding box center [991, 276] width 326 height 68
type textarea "Parts Motor AER 15HP"
click at [618, 350] on input "Commodity Value *" at bounding box center [684, 352] width 261 height 26
type input "4"
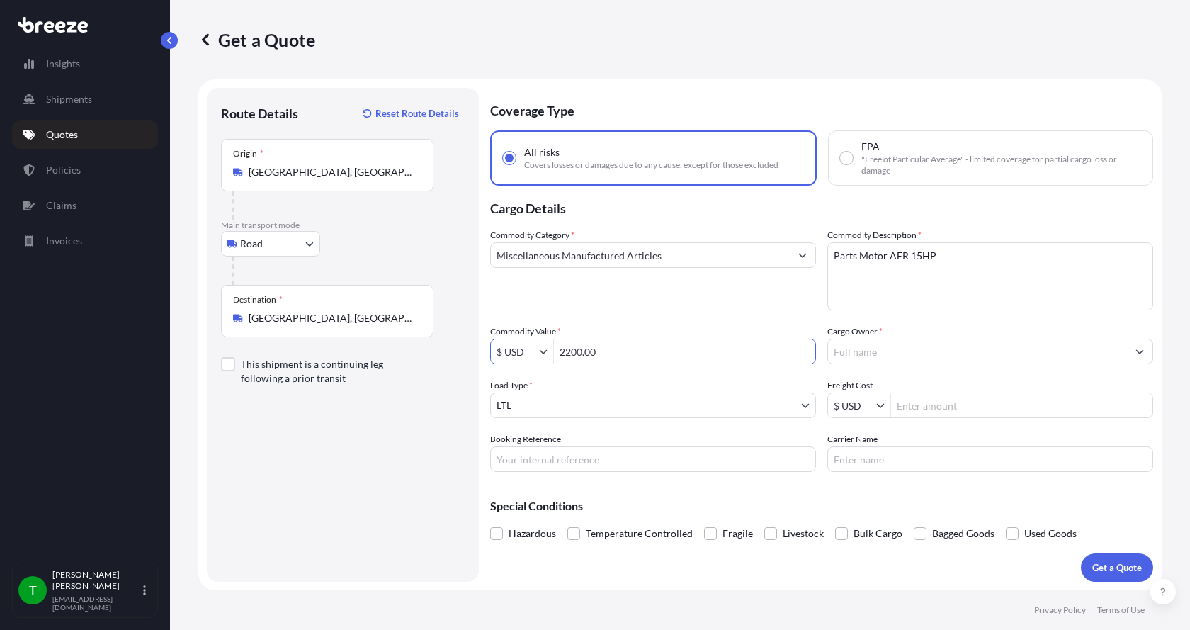
type input "2,200"
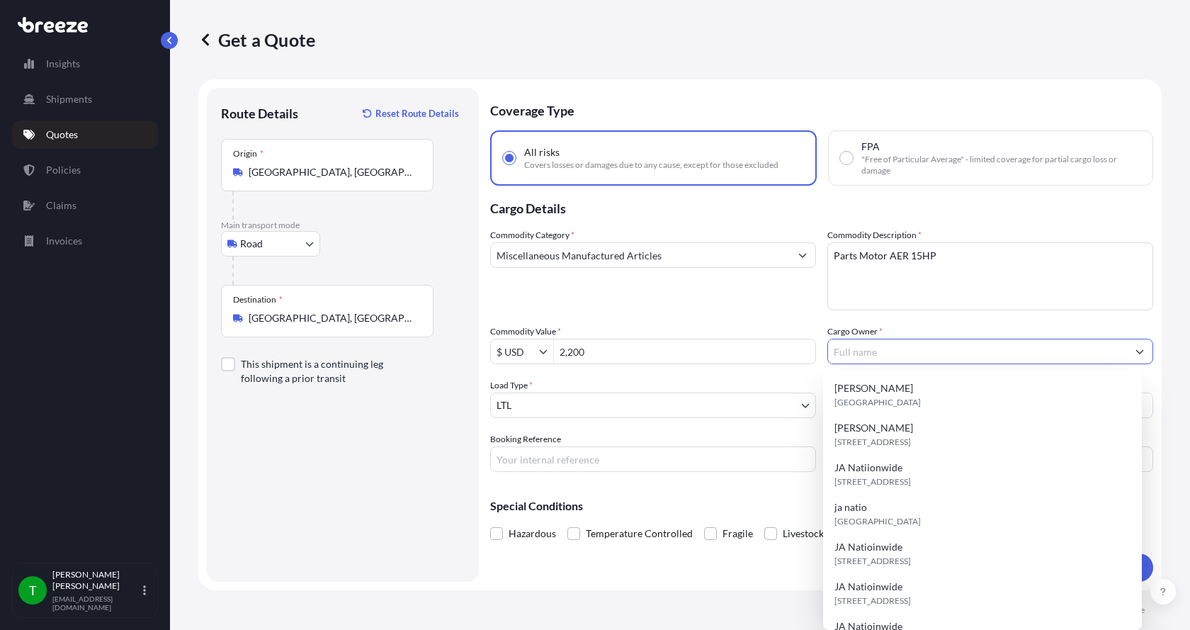
click at [901, 350] on input "Cargo Owner *" at bounding box center [977, 352] width 299 height 26
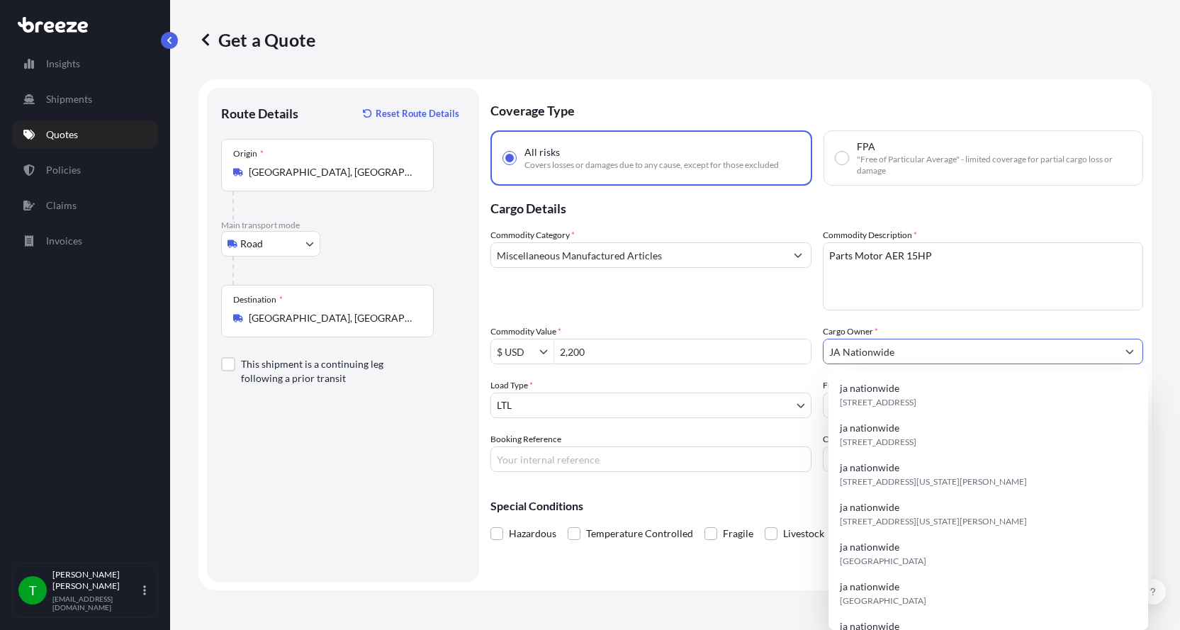
type input "JA Nationwide"
click at [606, 446] on div "Booking Reference" at bounding box center [650, 452] width 321 height 40
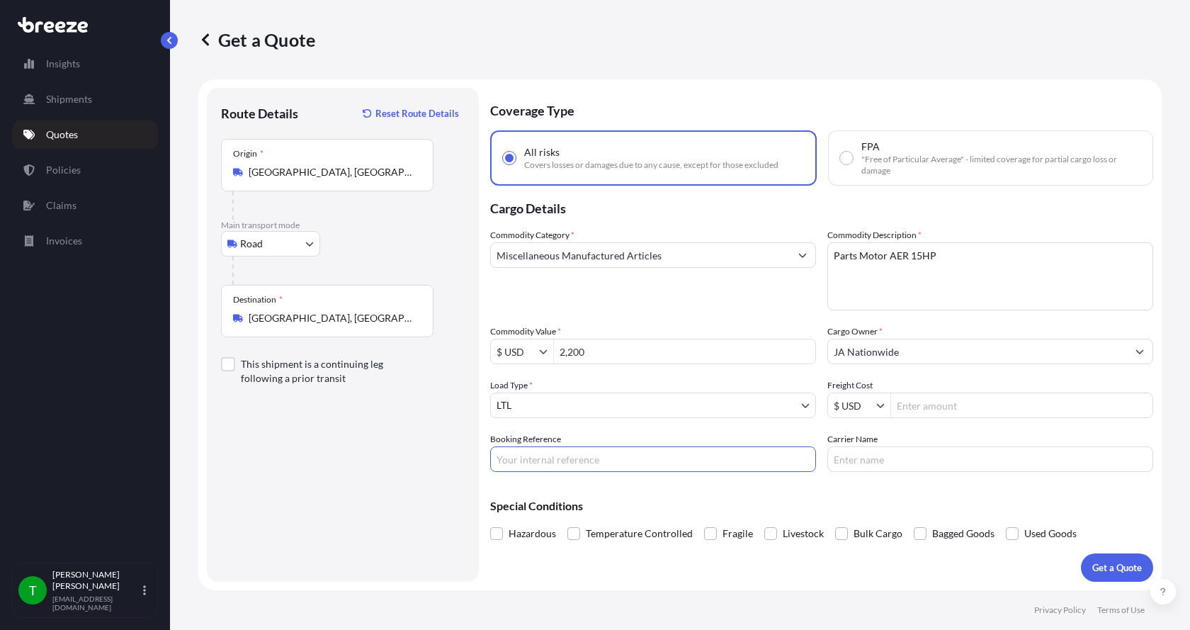
click at [602, 453] on input "Booking Reference" at bounding box center [653, 459] width 326 height 26
type input "350472"
click at [937, 409] on input "Freight Cost" at bounding box center [1021, 405] width 261 height 26
type input "455"
click at [886, 456] on input "Carrier Name" at bounding box center [991, 459] width 326 height 26
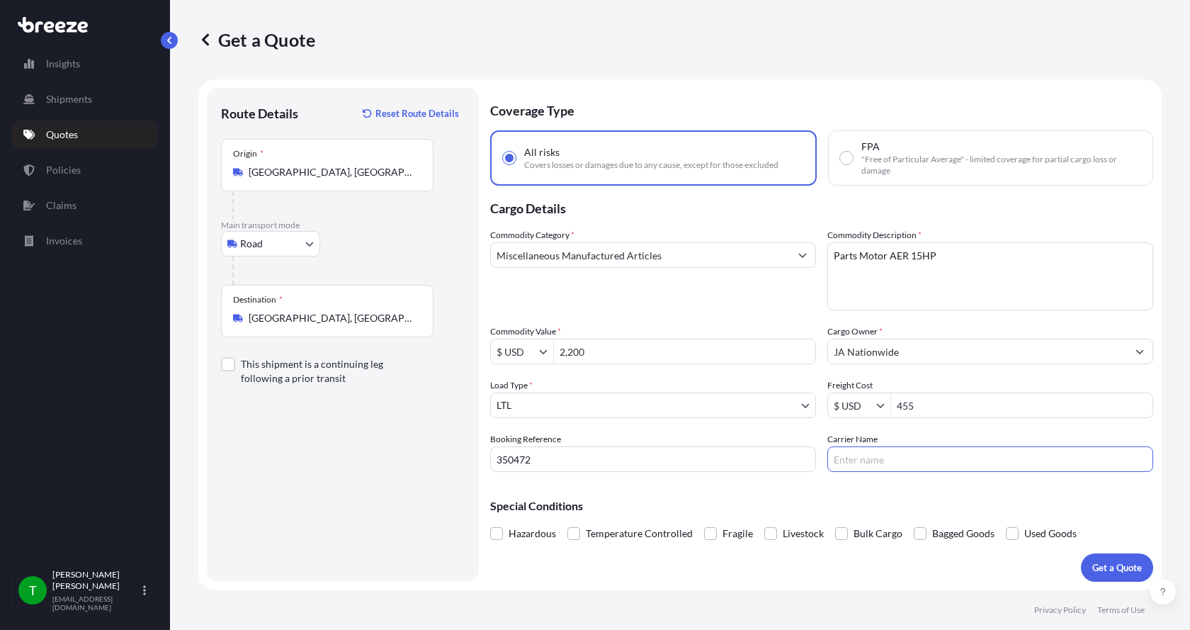
type input "[PERSON_NAME] Express"
click at [1117, 560] on button "Get a Quote" at bounding box center [1117, 567] width 72 height 28
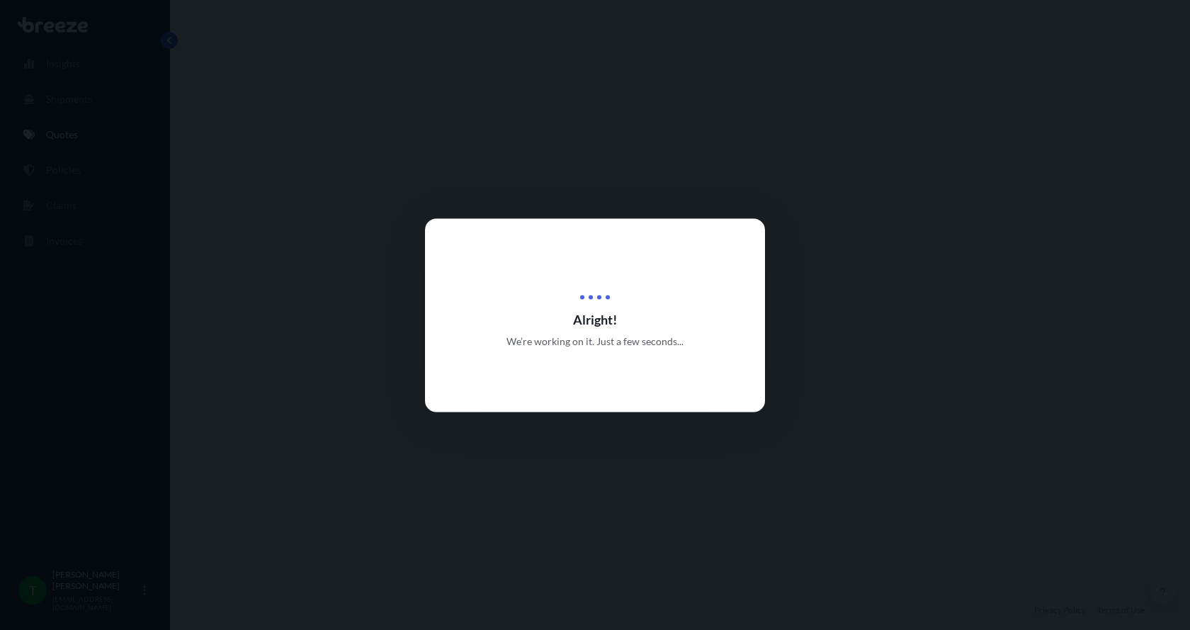
select select "Road"
select select "1"
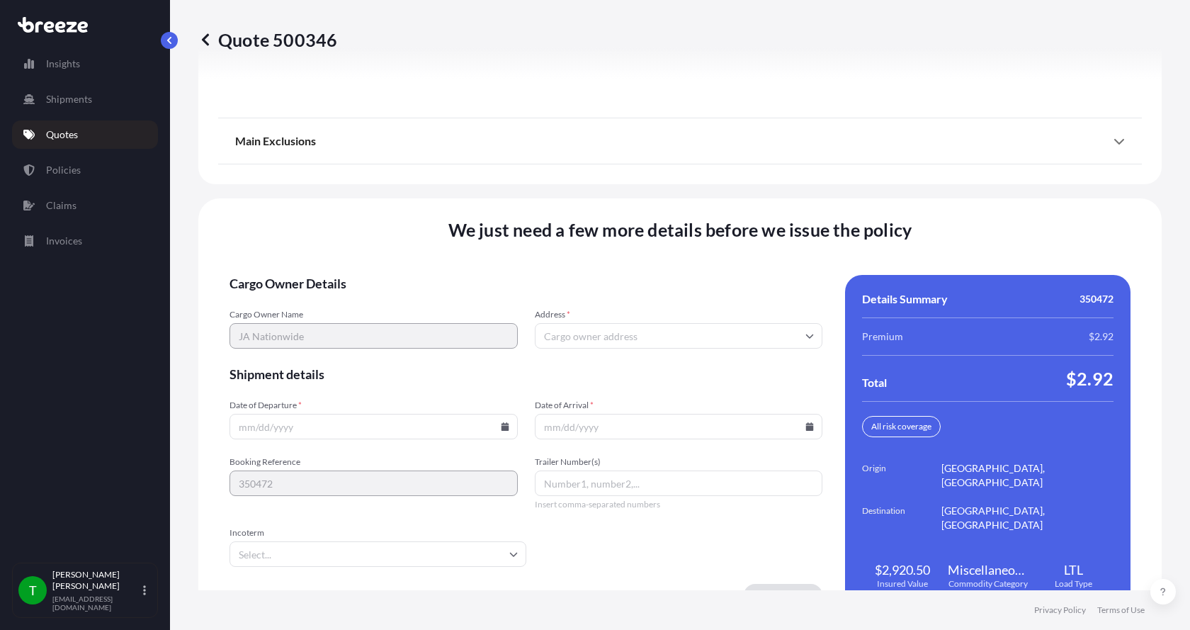
scroll to position [1864, 0]
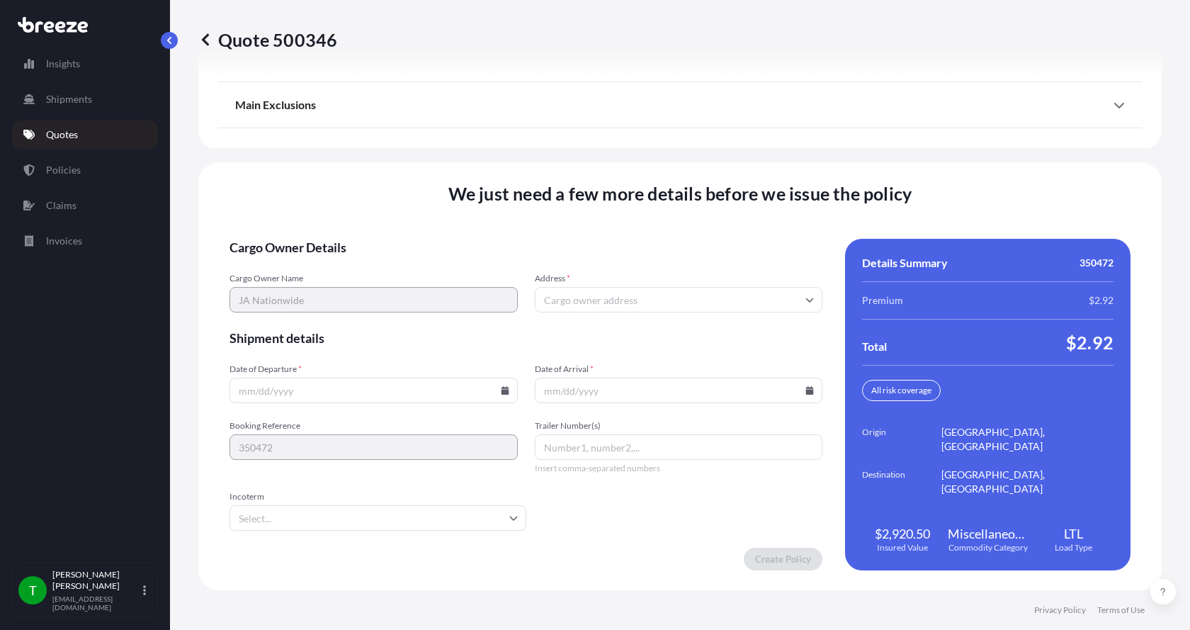
click at [606, 295] on input "Address *" at bounding box center [679, 300] width 288 height 26
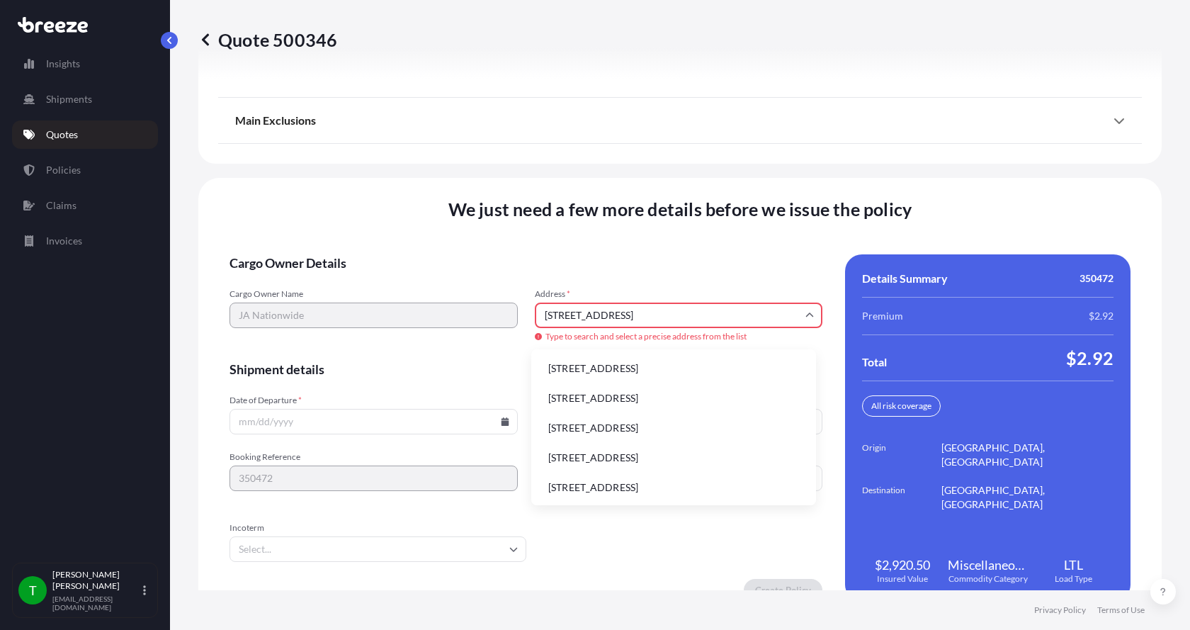
click at [582, 368] on li "[STREET_ADDRESS]" at bounding box center [673, 368] width 273 height 27
type input "[STREET_ADDRESS]"
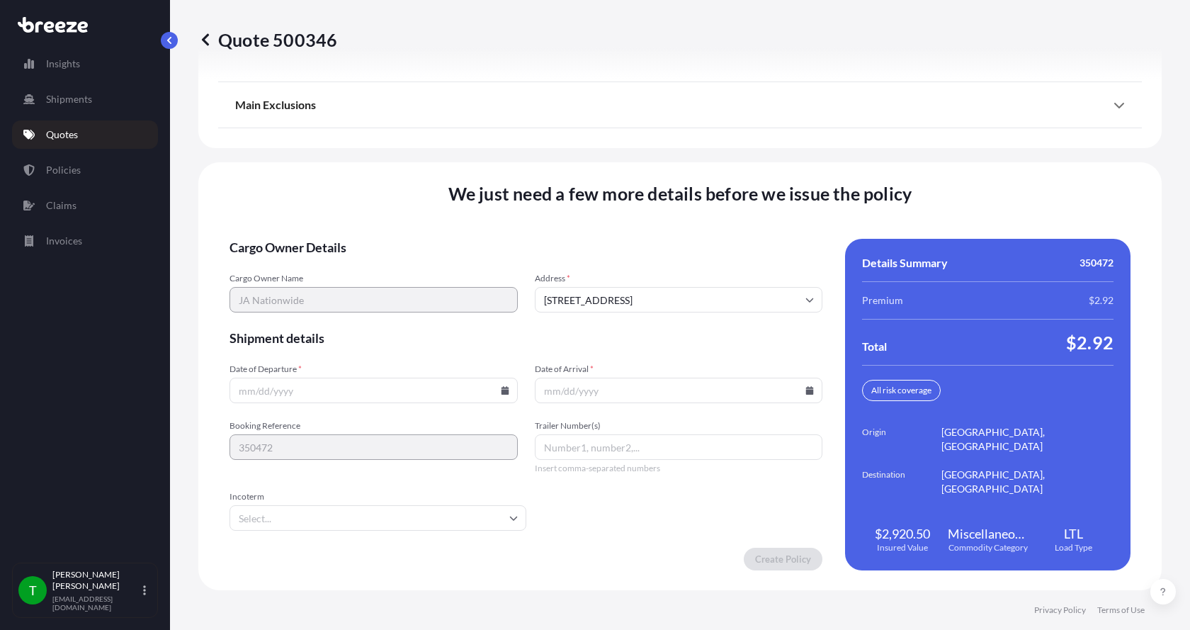
click at [501, 392] on icon at bounding box center [505, 390] width 8 height 9
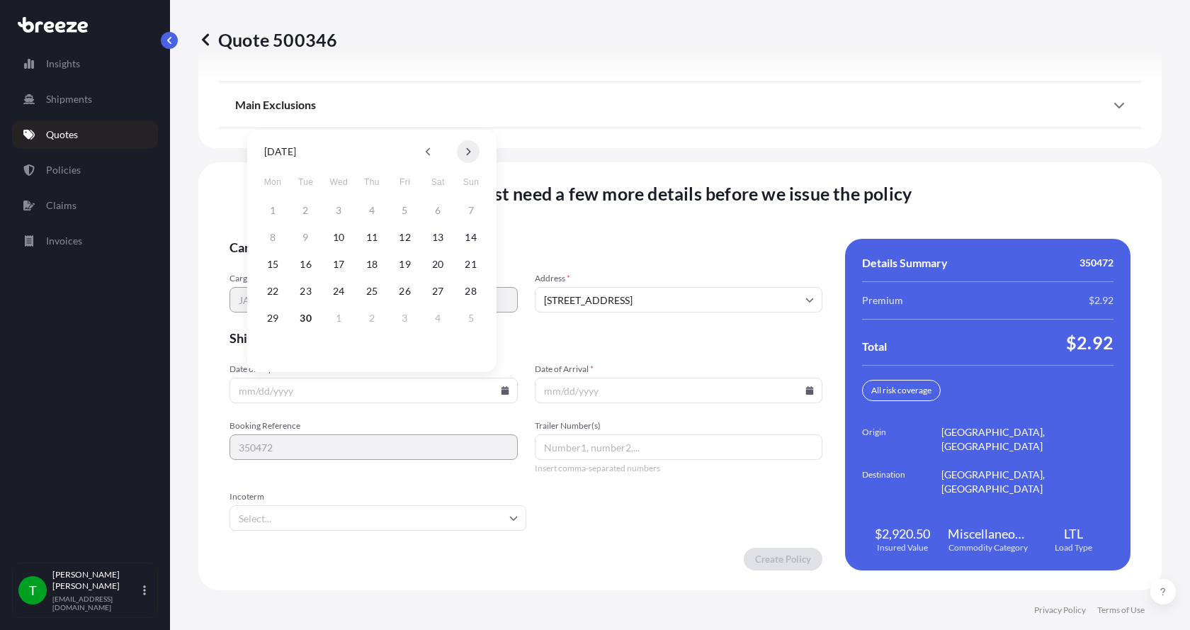
click at [466, 151] on icon at bounding box center [468, 151] width 6 height 9
click at [339, 209] on button "1" at bounding box center [338, 210] width 23 height 23
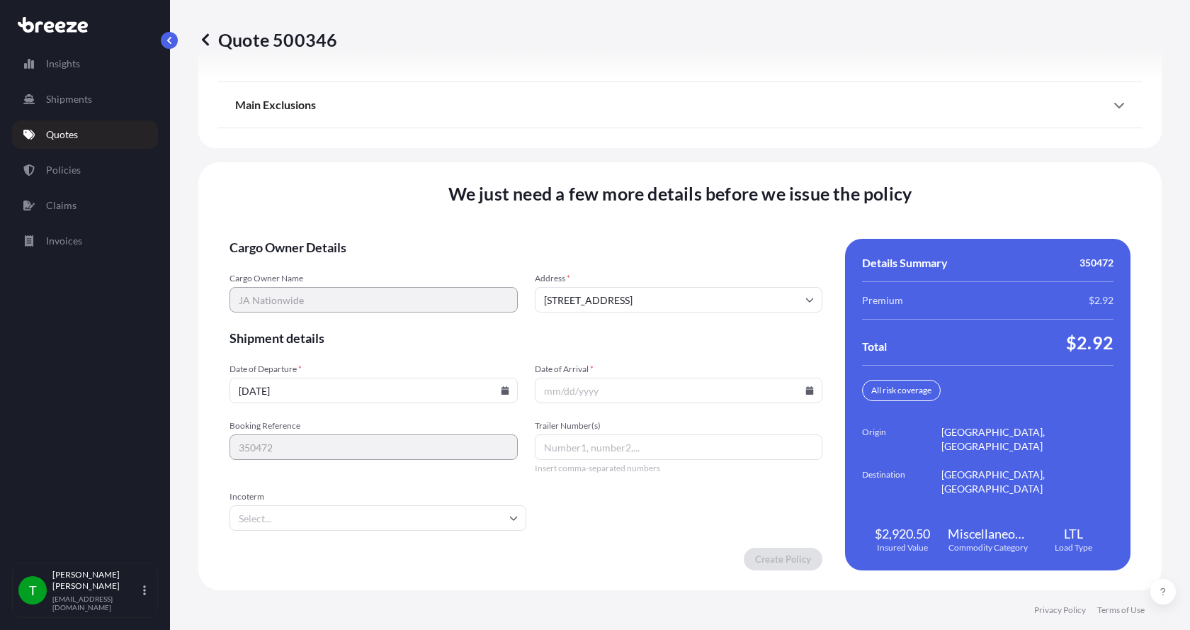
type input "[DATE]"
click at [339, 275] on button "1" at bounding box center [347, 281] width 17 height 13
click at [806, 390] on icon at bounding box center [810, 390] width 9 height 9
click at [772, 150] on icon at bounding box center [771, 152] width 4 height 8
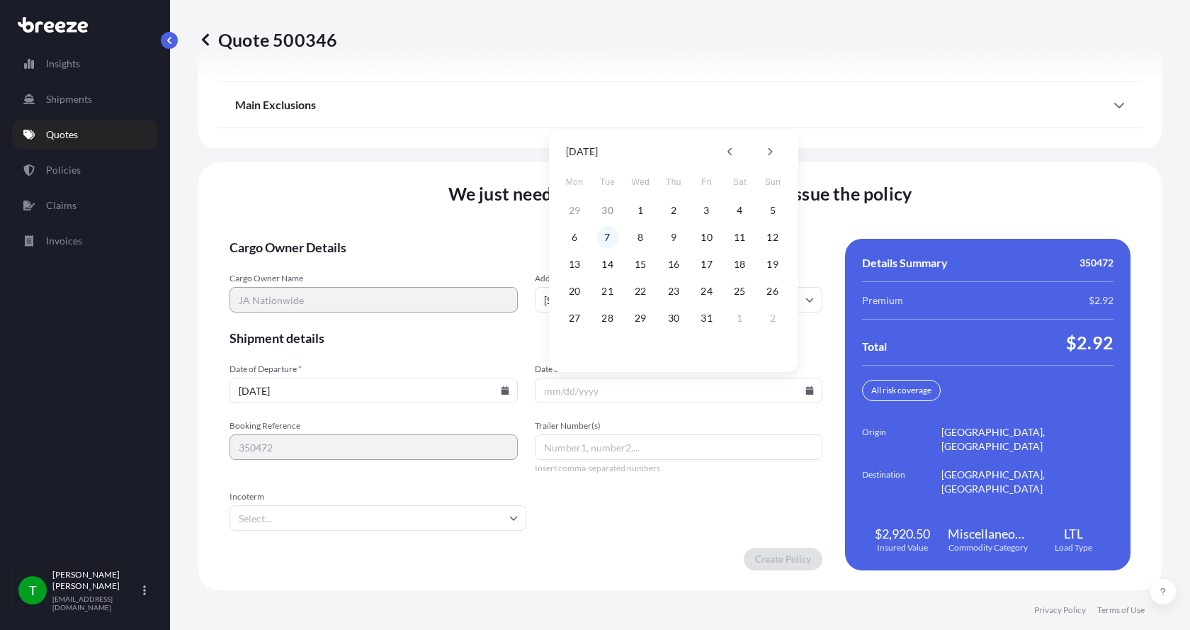
click at [603, 239] on button "7" at bounding box center [608, 237] width 23 height 23
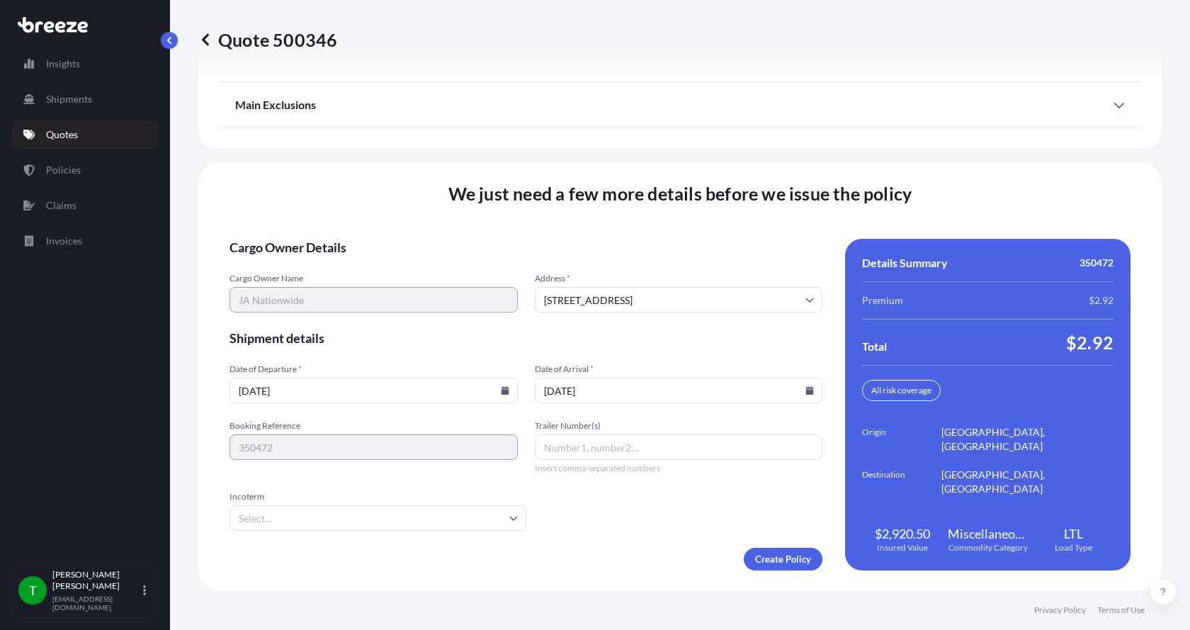
type input "[DATE]"
click at [616, 290] on button "7" at bounding box center [624, 296] width 17 height 13
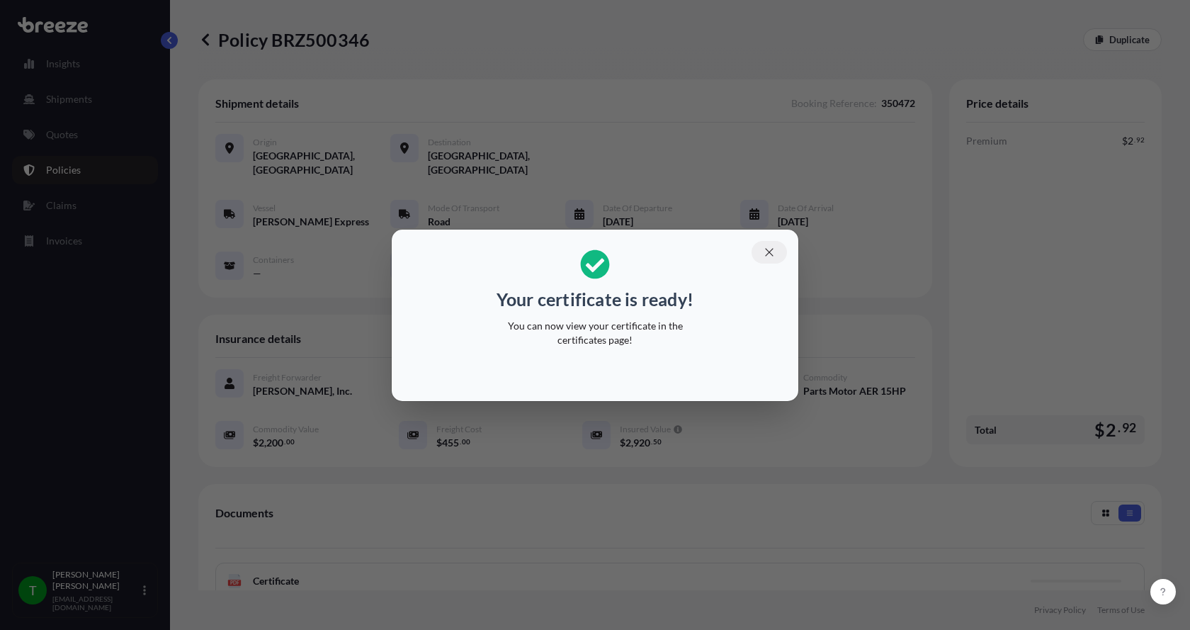
click at [773, 252] on icon "button" at bounding box center [769, 252] width 13 height 13
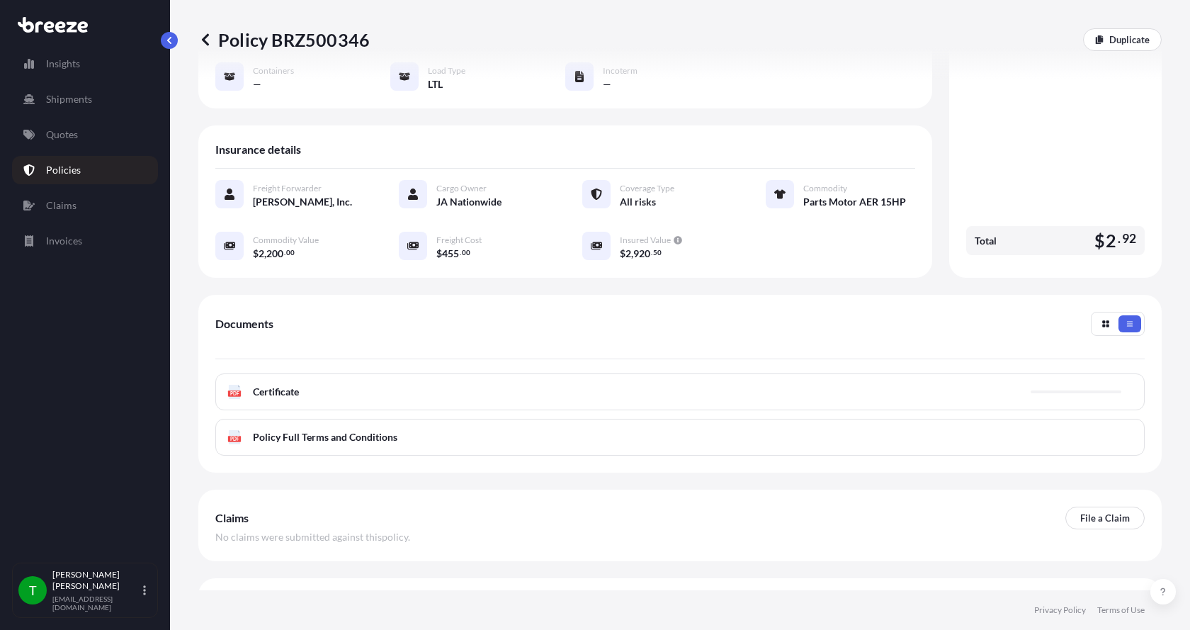
scroll to position [208, 0]
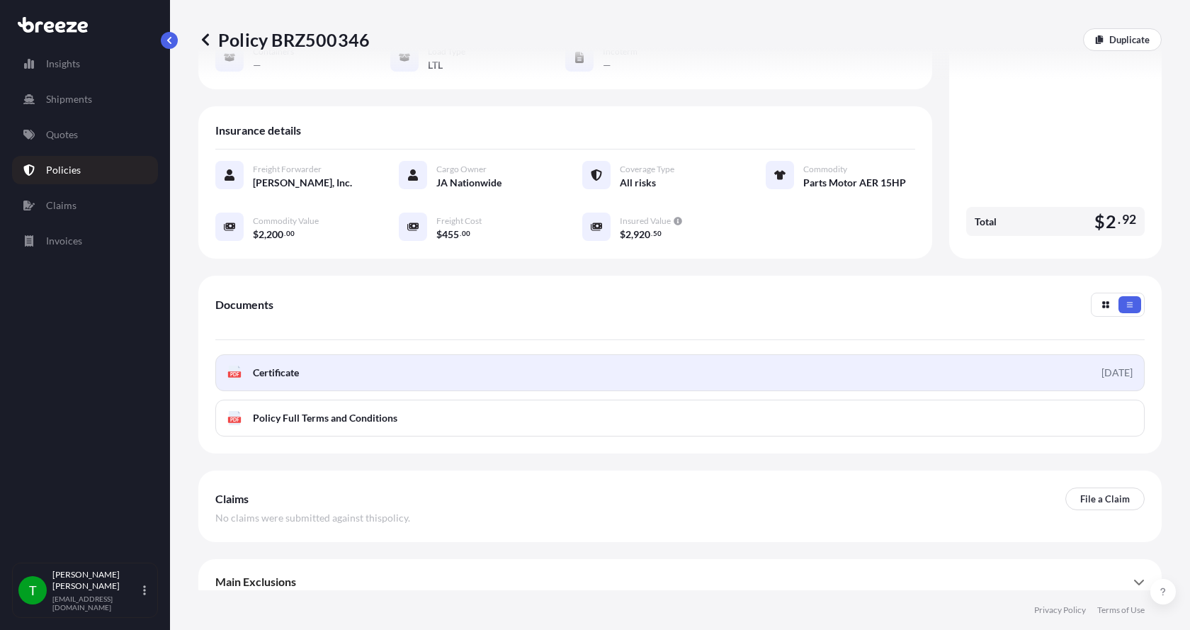
click at [239, 365] on link "PDF Certificate [DATE]" at bounding box center [680, 372] width 930 height 37
